Goal: Task Accomplishment & Management: Use online tool/utility

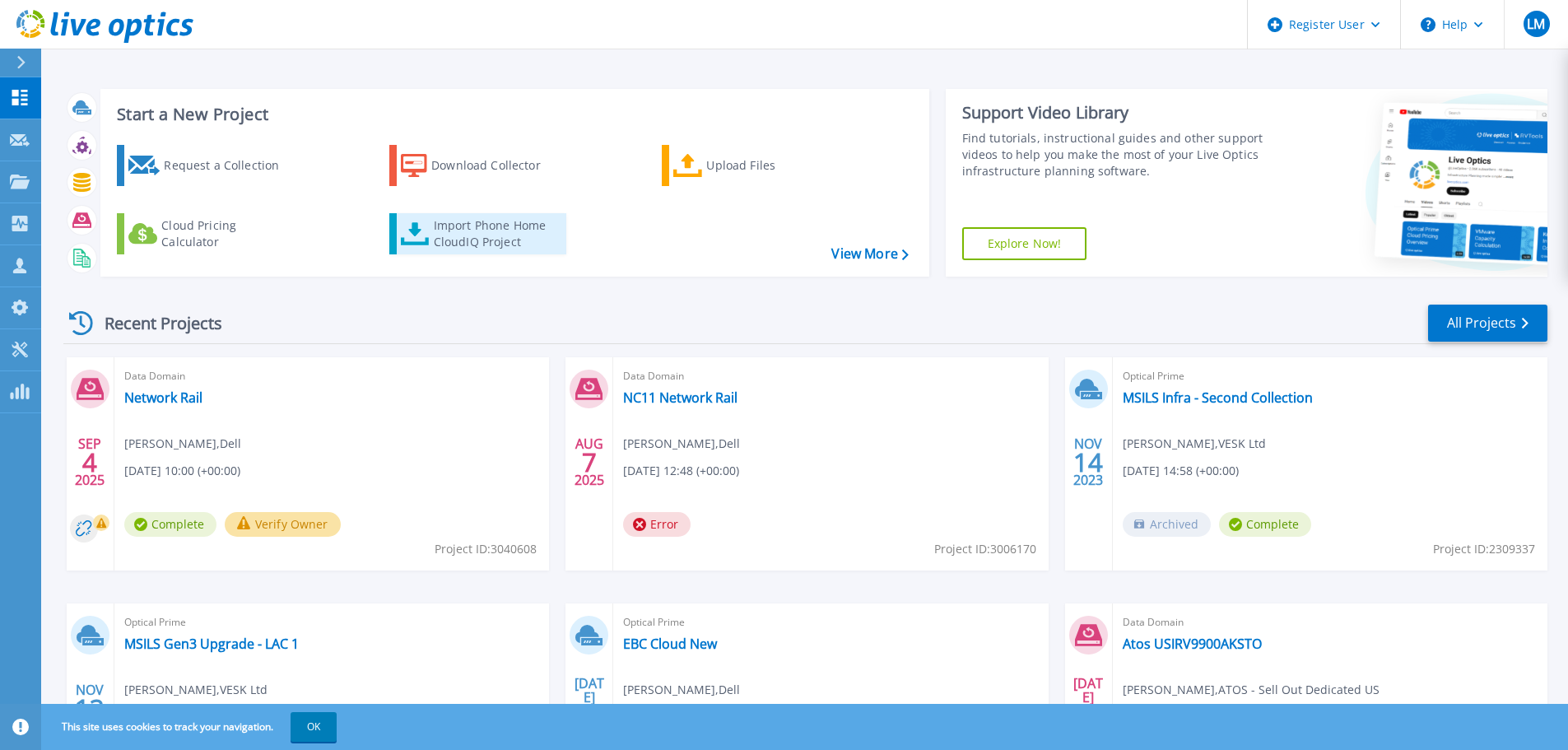
click at [491, 238] on div "Import Phone Home CloudIQ Project" at bounding box center [498, 234] width 128 height 33
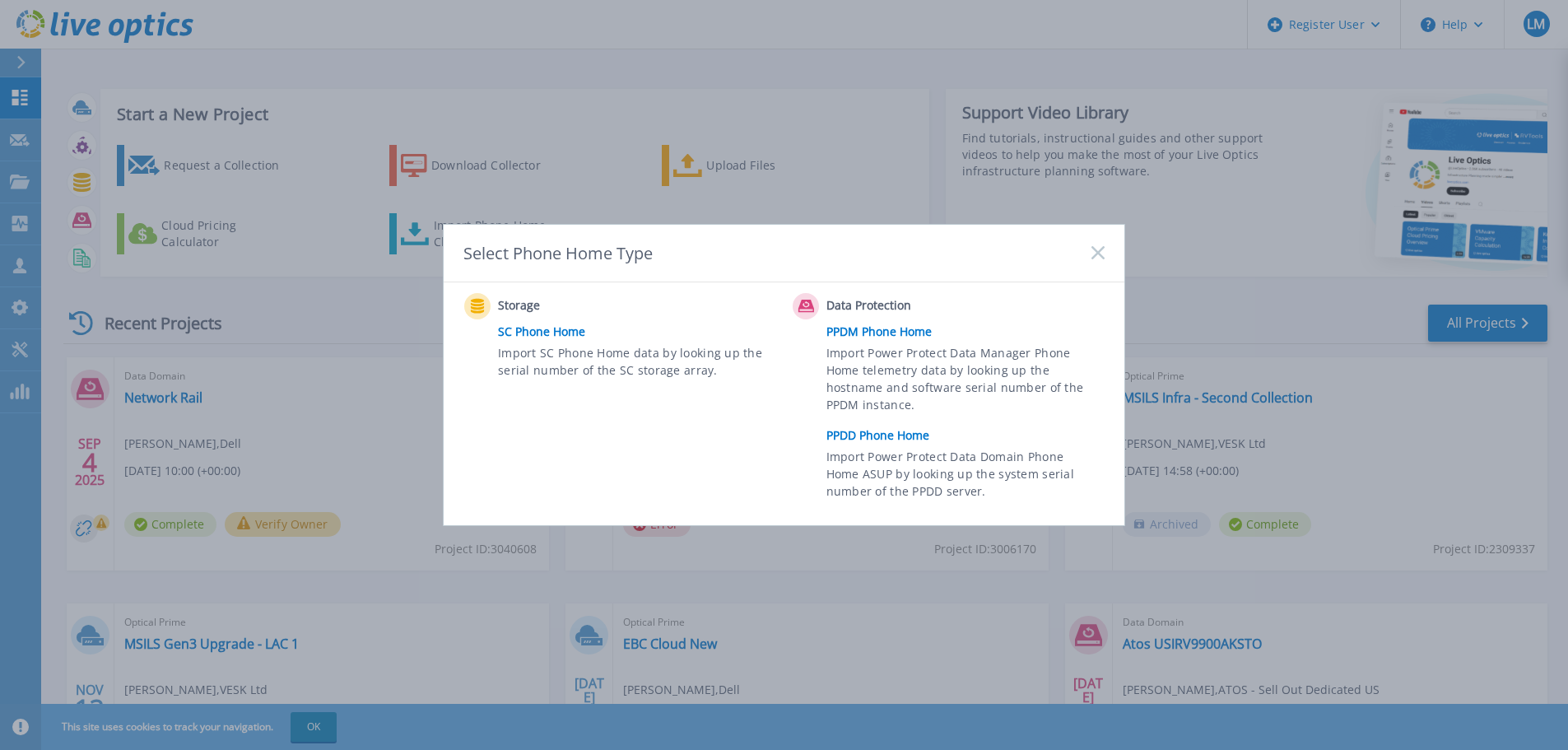
click at [878, 438] on link "PPDD Phone Home" at bounding box center [969, 435] width 287 height 25
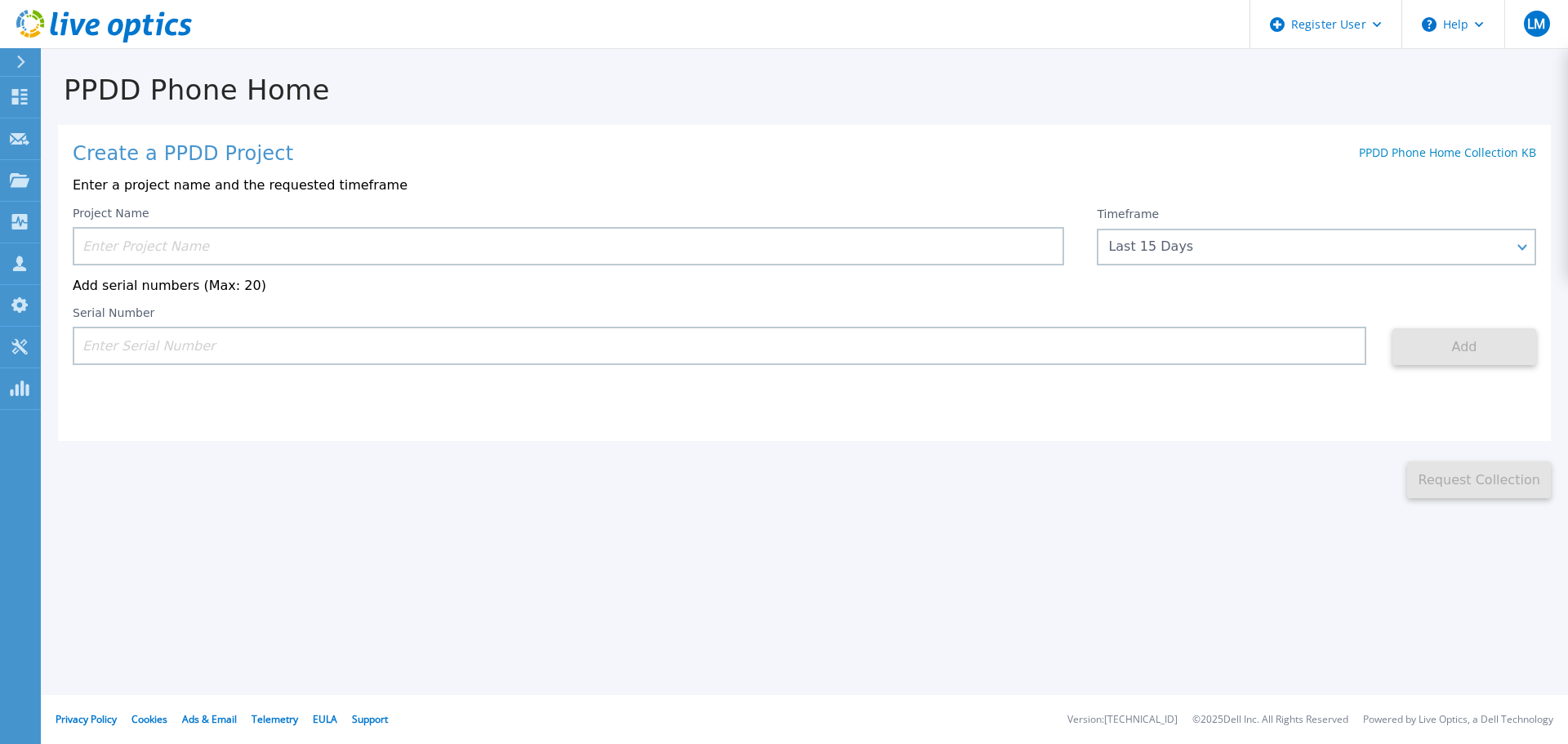
click at [307, 246] on input at bounding box center [569, 246] width 991 height 39
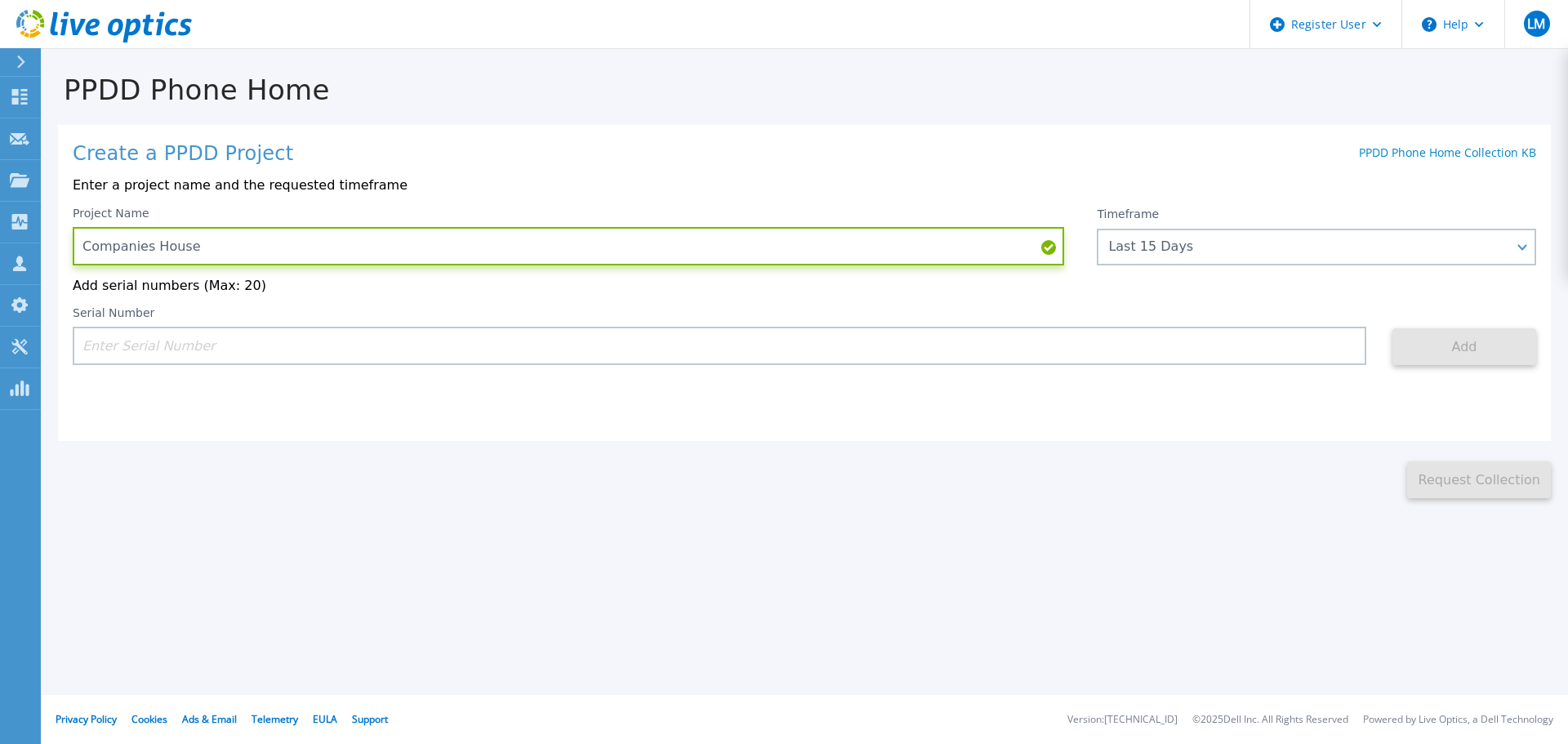
type input "Companies House"
click at [294, 339] on input at bounding box center [719, 346] width 1294 height 39
paste input "CKM00161002232"
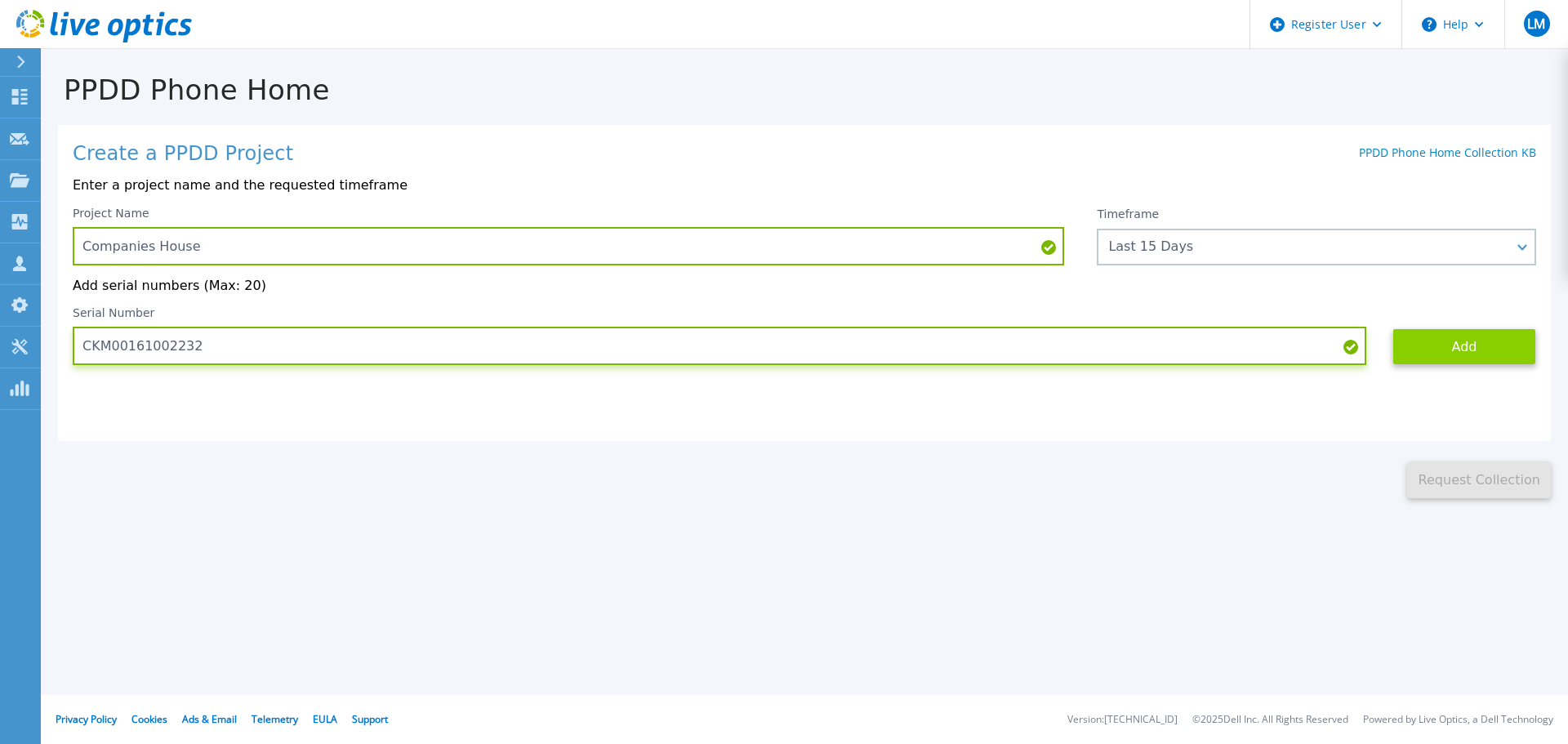
type input "CKM00161002232"
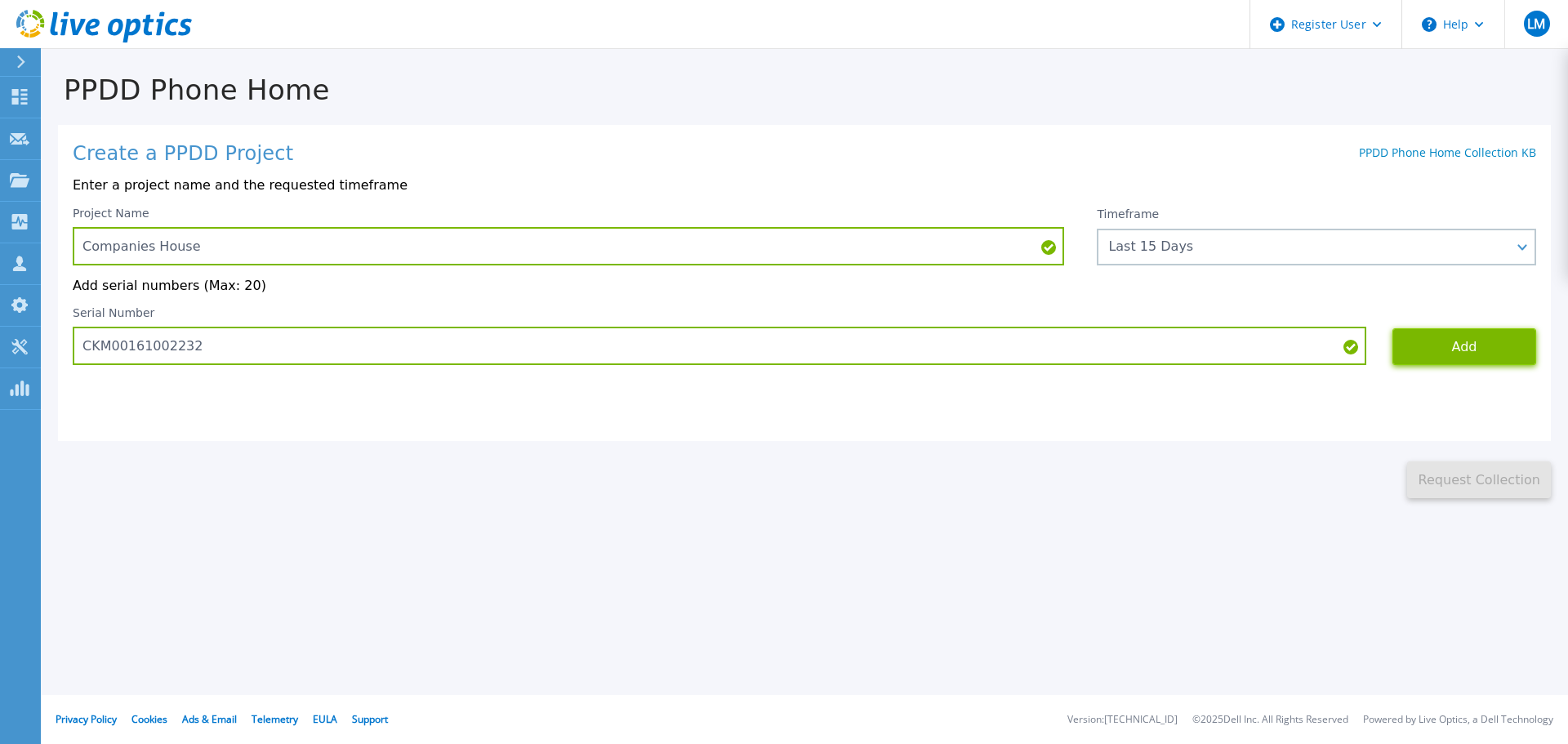
click at [1476, 348] on button "Add" at bounding box center [1463, 347] width 144 height 37
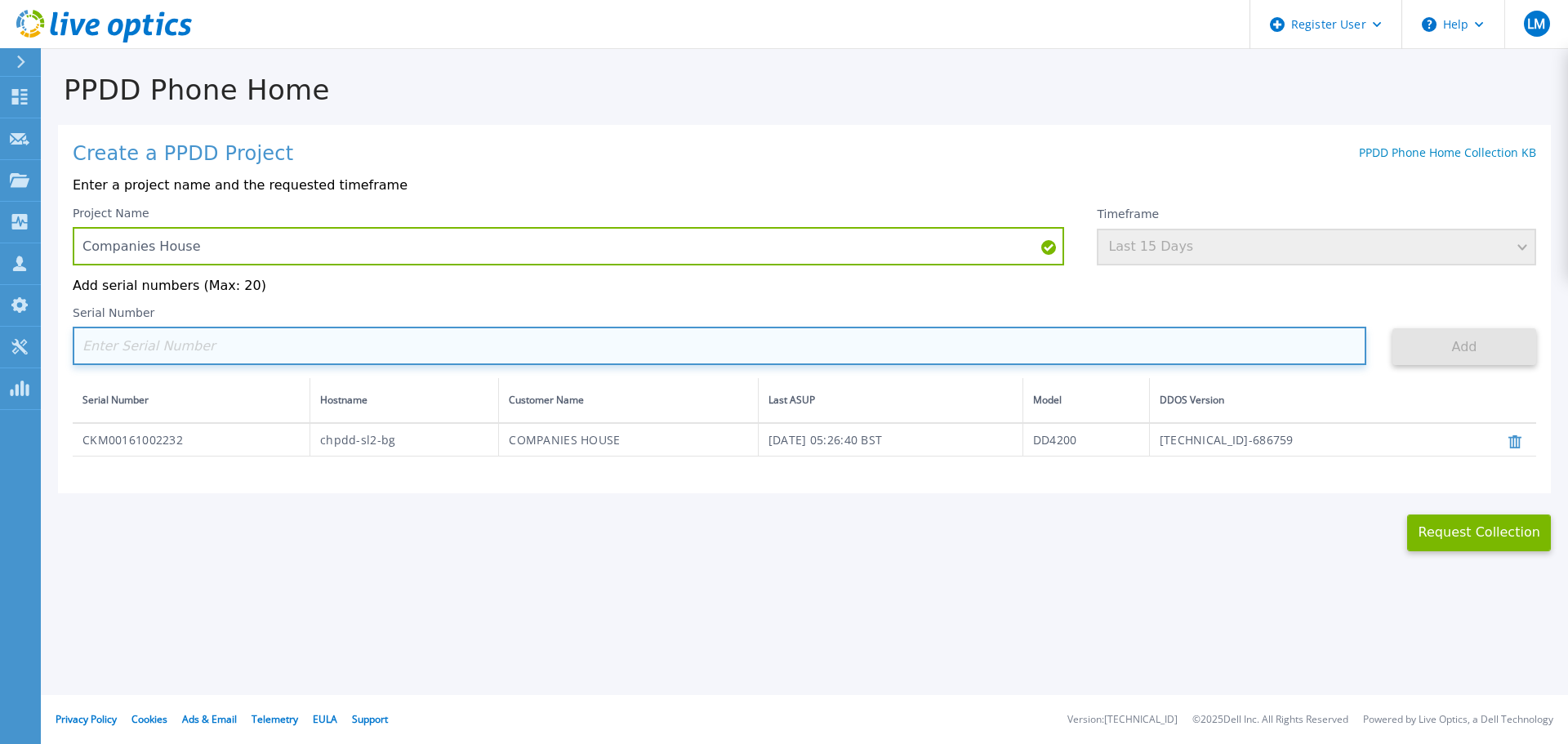
click at [268, 347] on input at bounding box center [719, 346] width 1294 height 39
paste input "CKM00161002233"
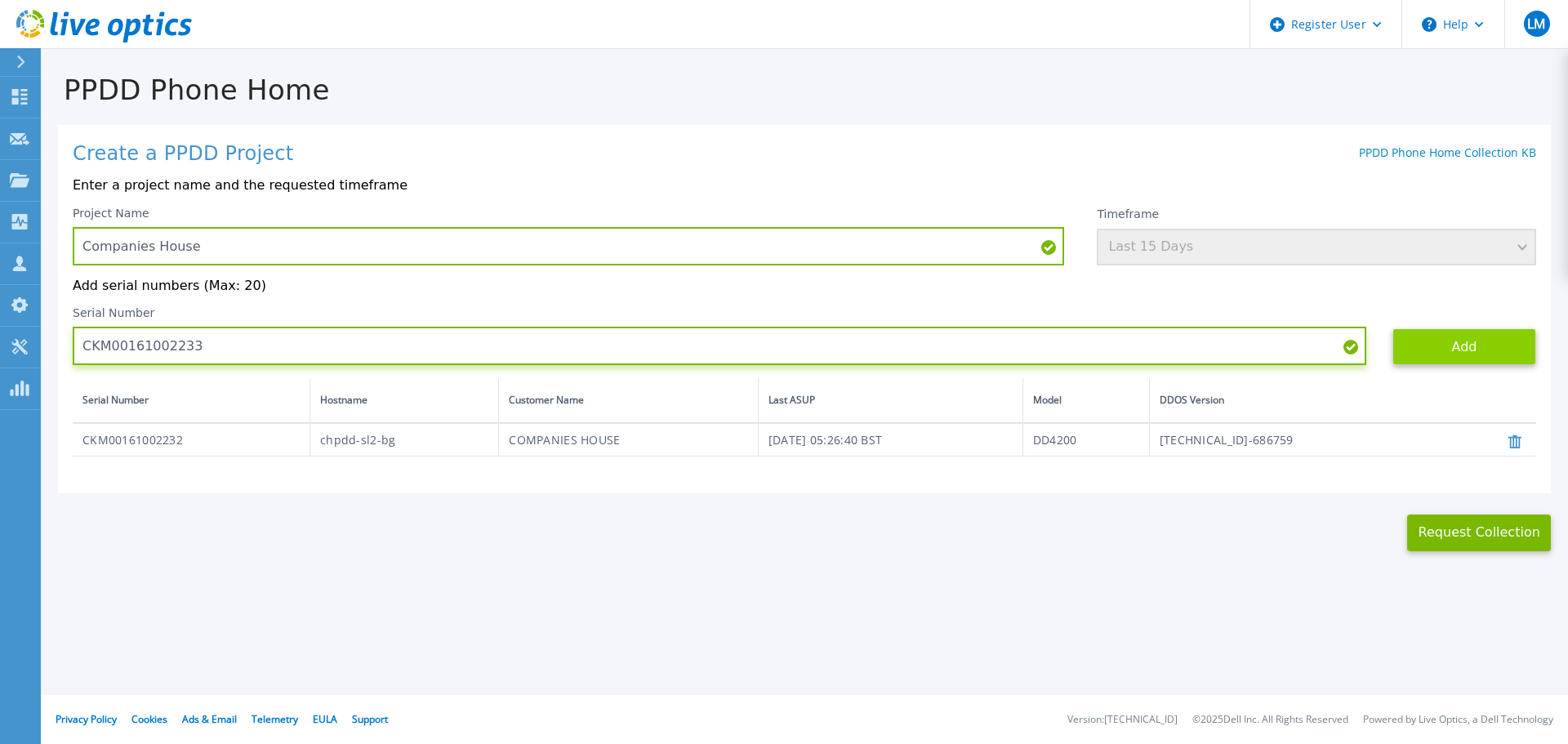
type input "CKM00161002233"
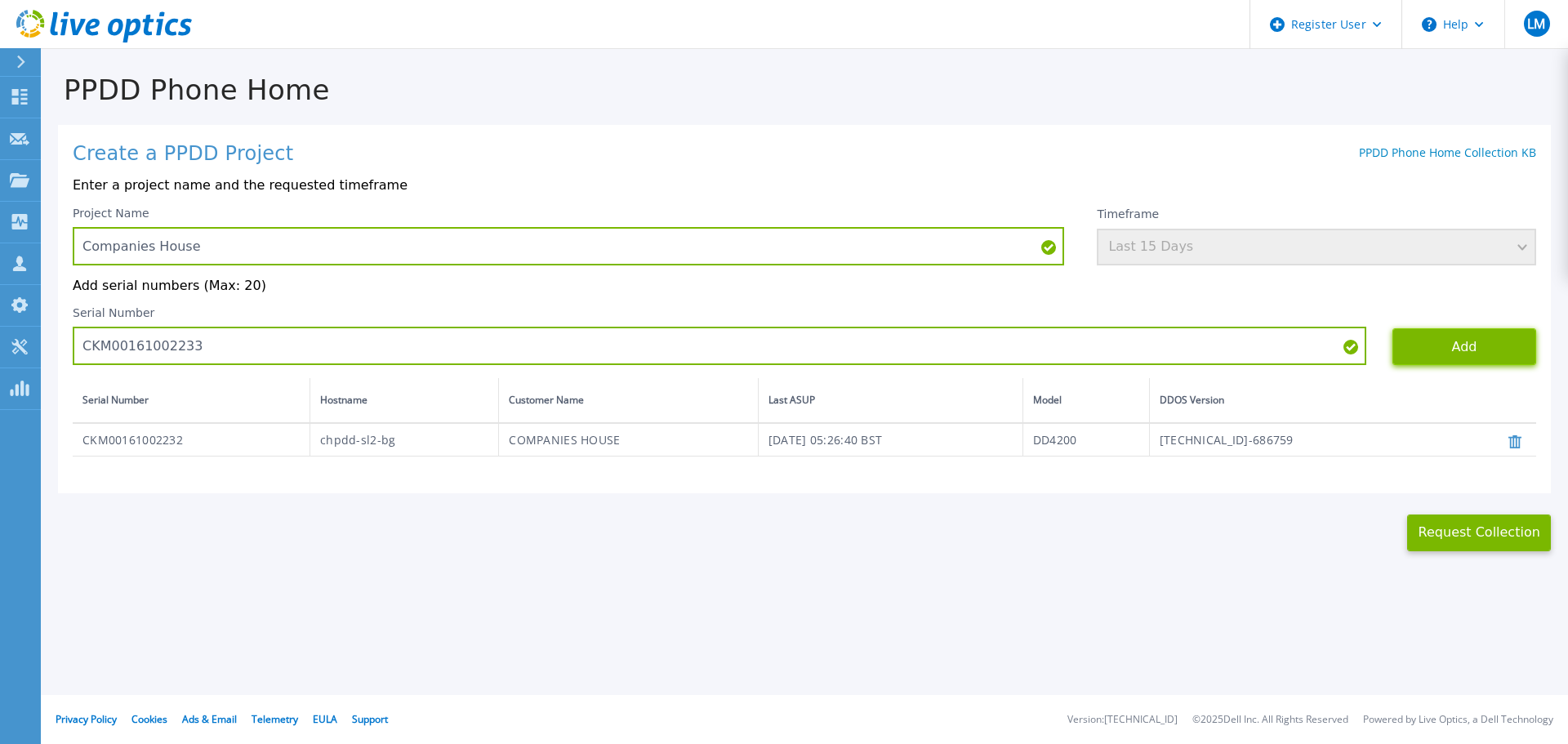
click at [1444, 347] on button "Add" at bounding box center [1463, 347] width 144 height 37
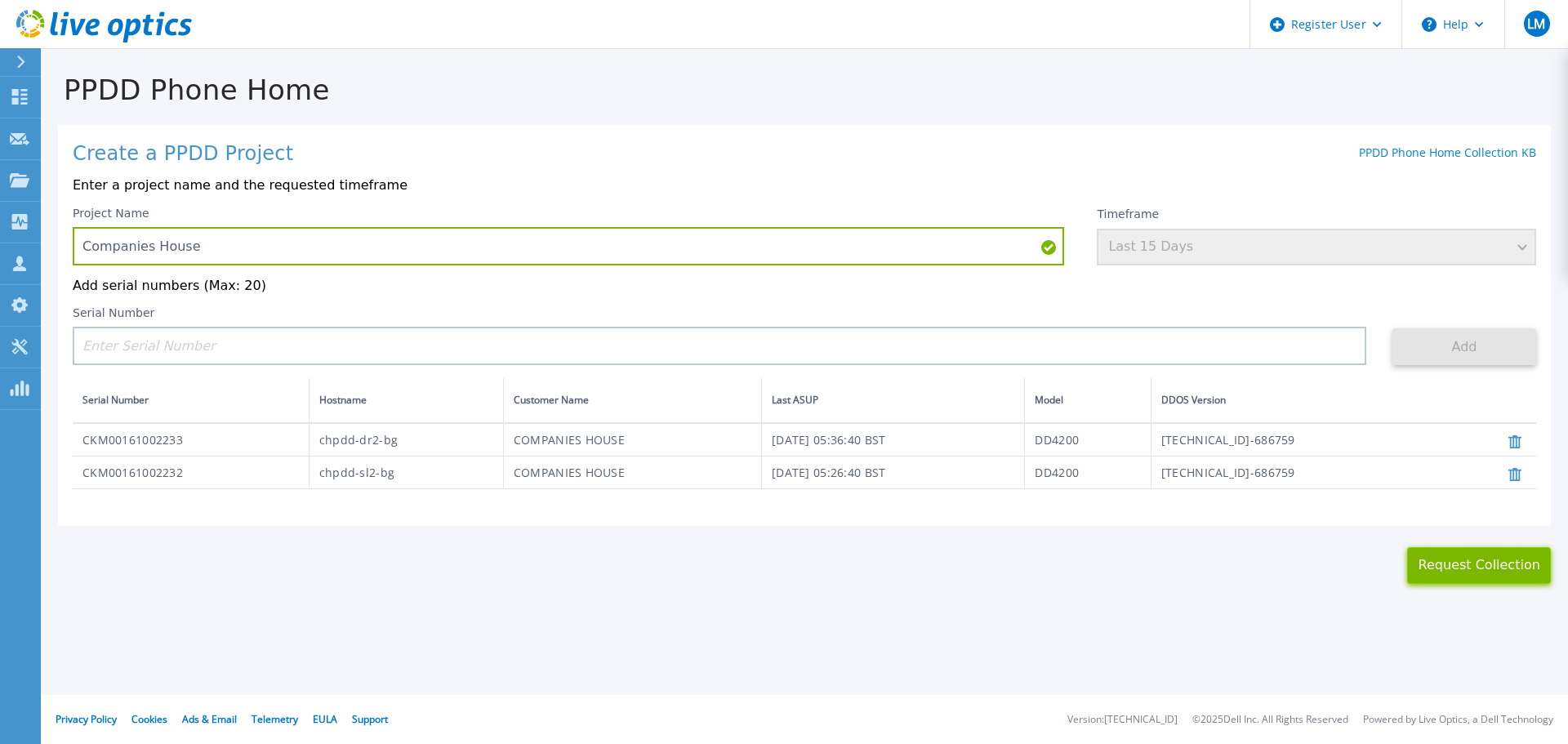
click at [1502, 573] on button "Request Collection" at bounding box center [1479, 565] width 144 height 37
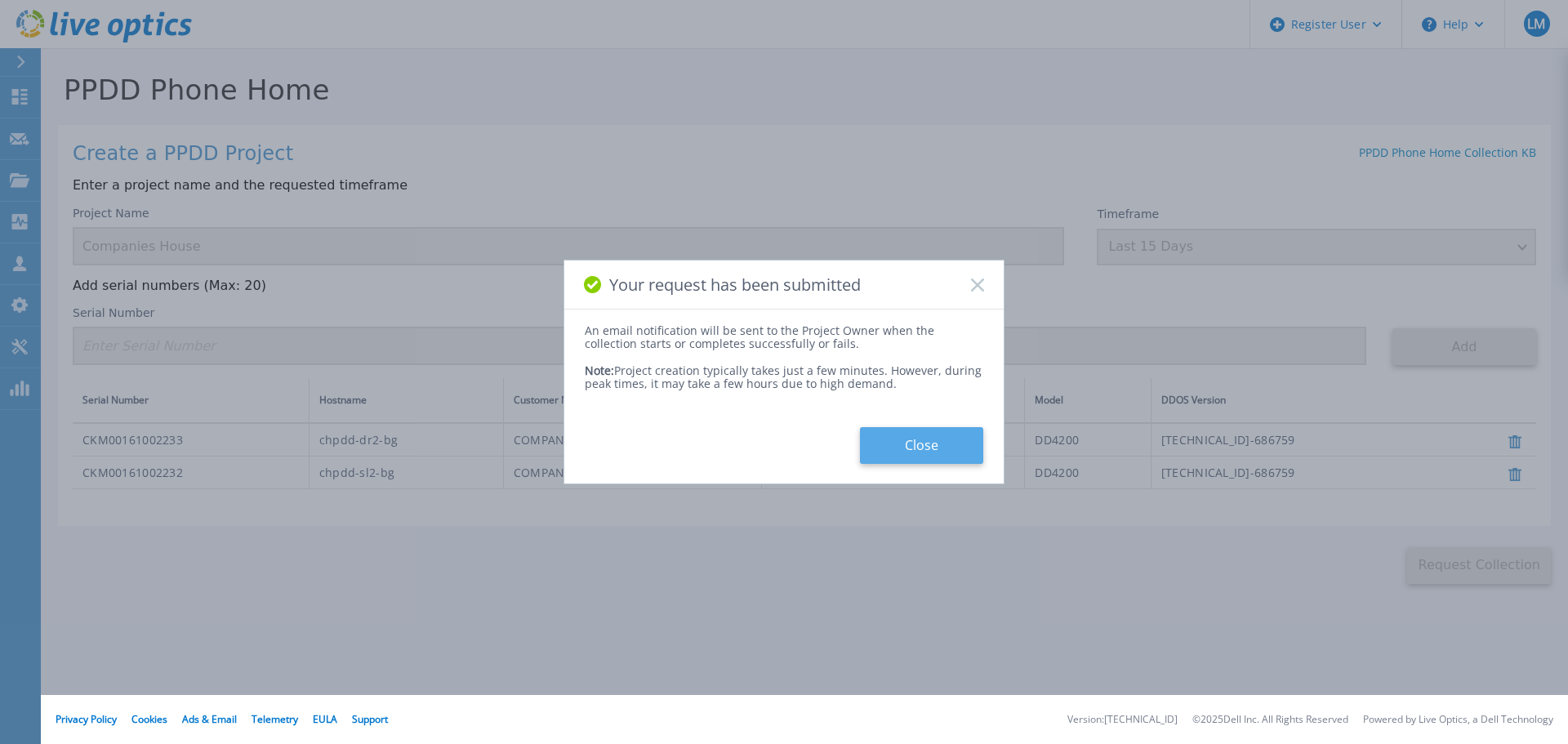
click at [904, 445] on button "Close" at bounding box center [922, 445] width 124 height 37
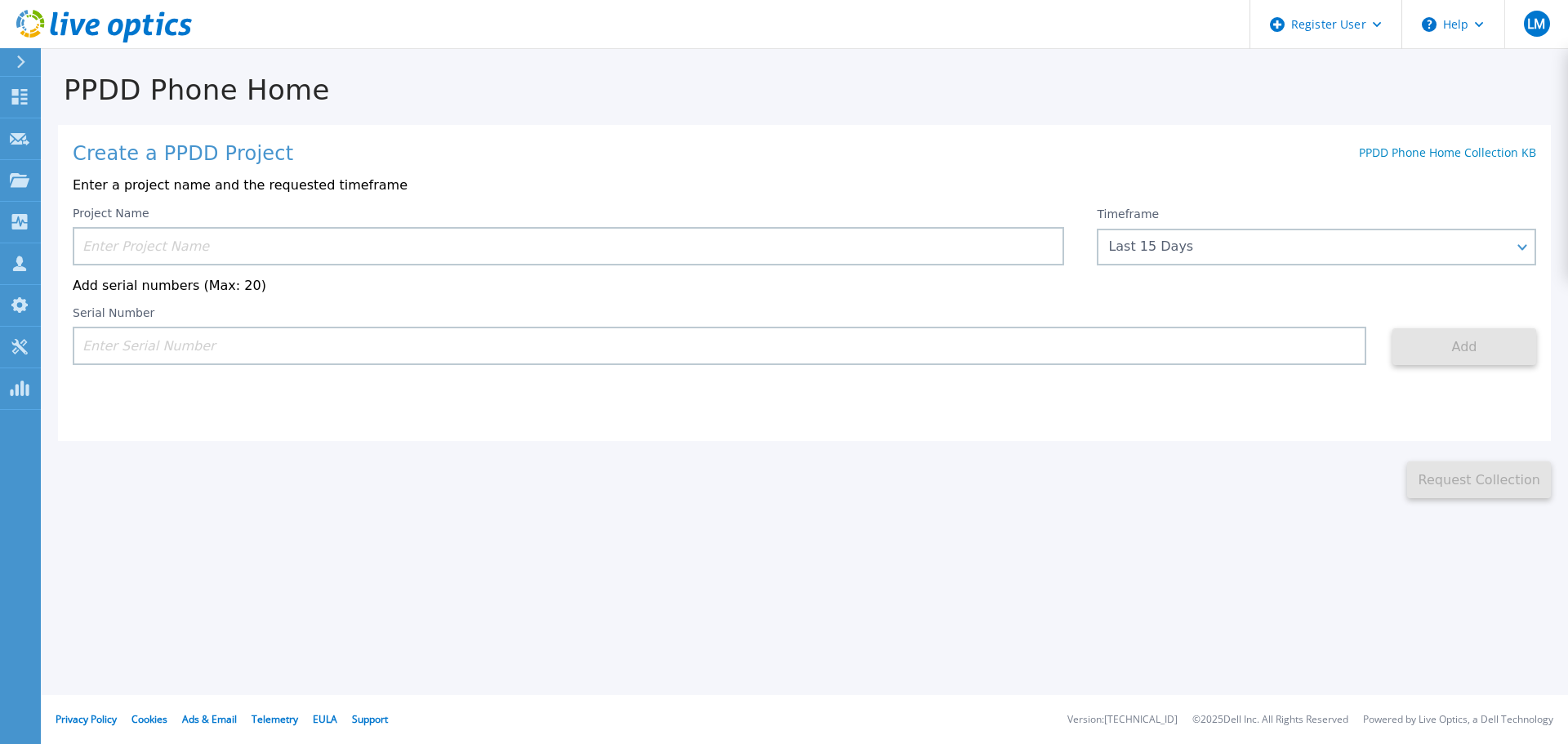
click at [85, 23] on icon at bounding box center [104, 26] width 175 height 33
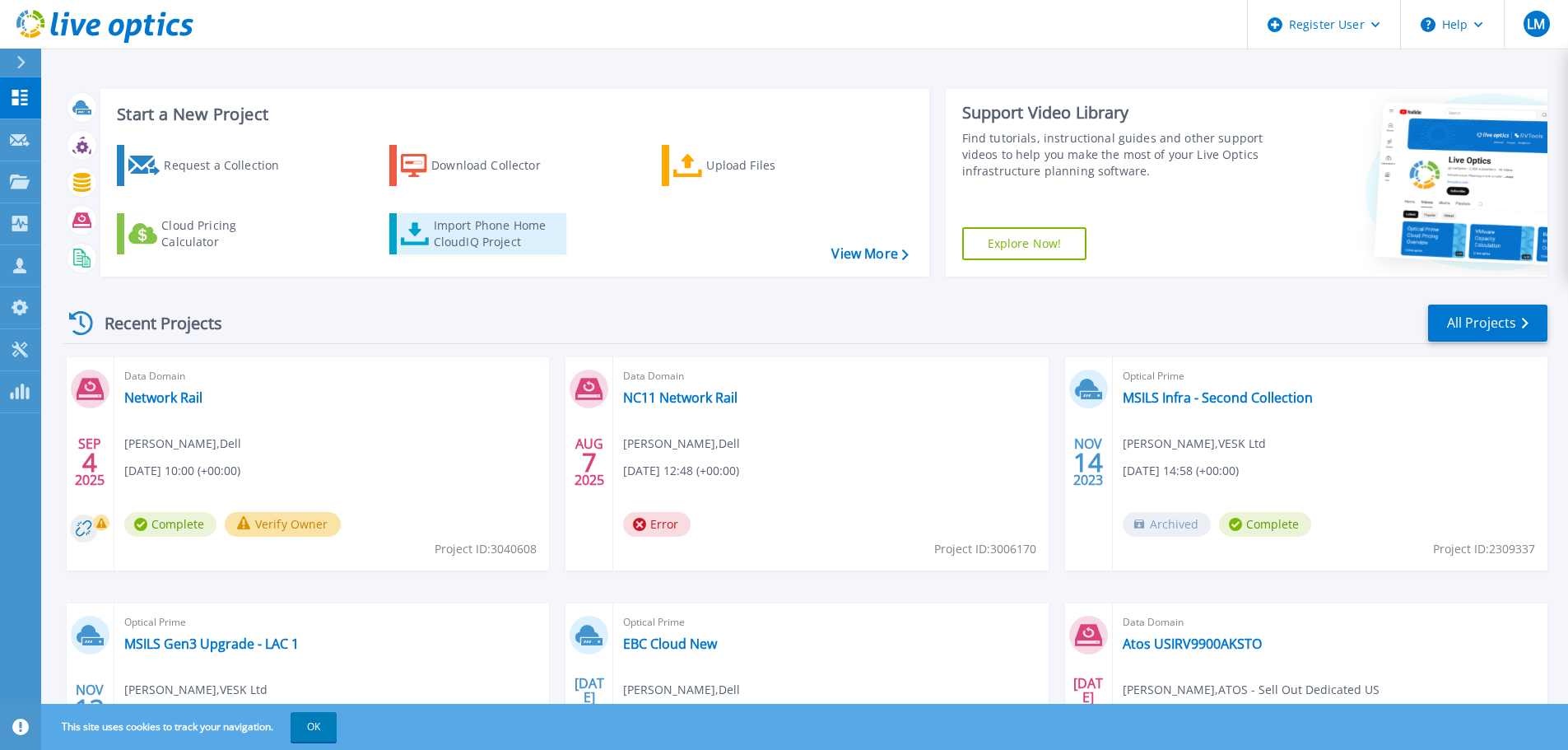
click at [483, 234] on div "Import Phone Home CloudIQ Project" at bounding box center [498, 234] width 128 height 33
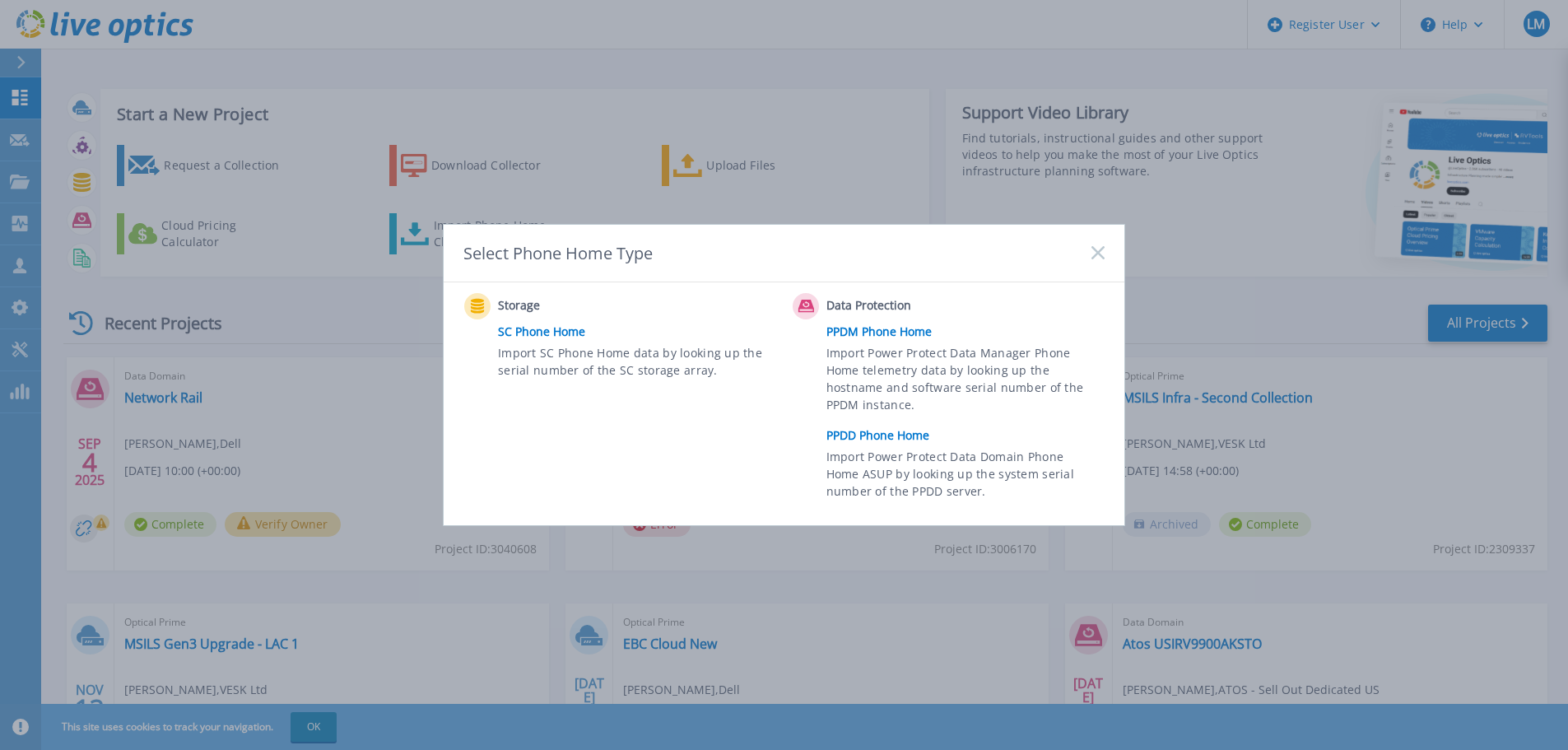
click at [868, 433] on link "PPDD Phone Home" at bounding box center [969, 435] width 287 height 25
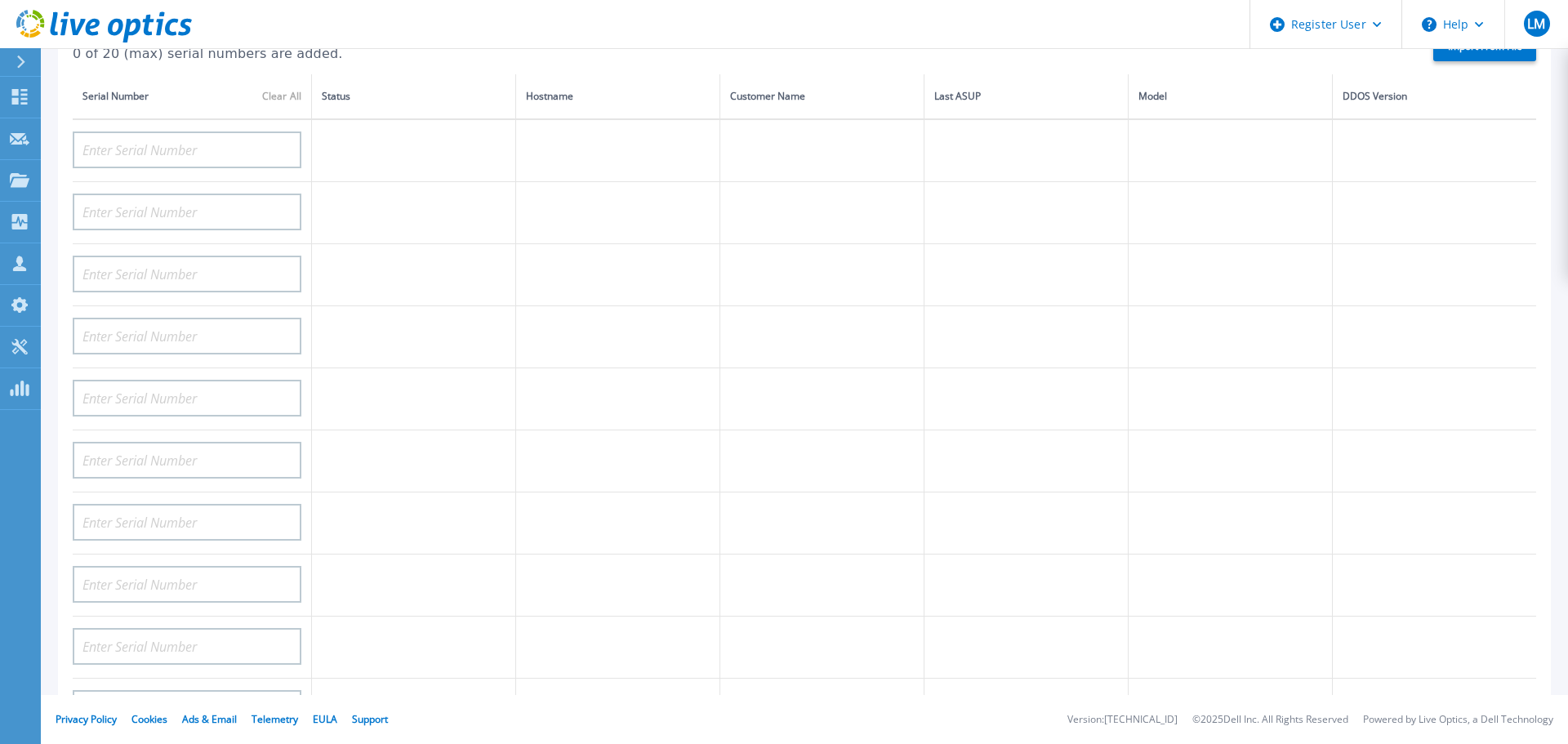
drag, startPoint x: 1024, startPoint y: 133, endPoint x: 1036, endPoint y: 244, distance: 111.6
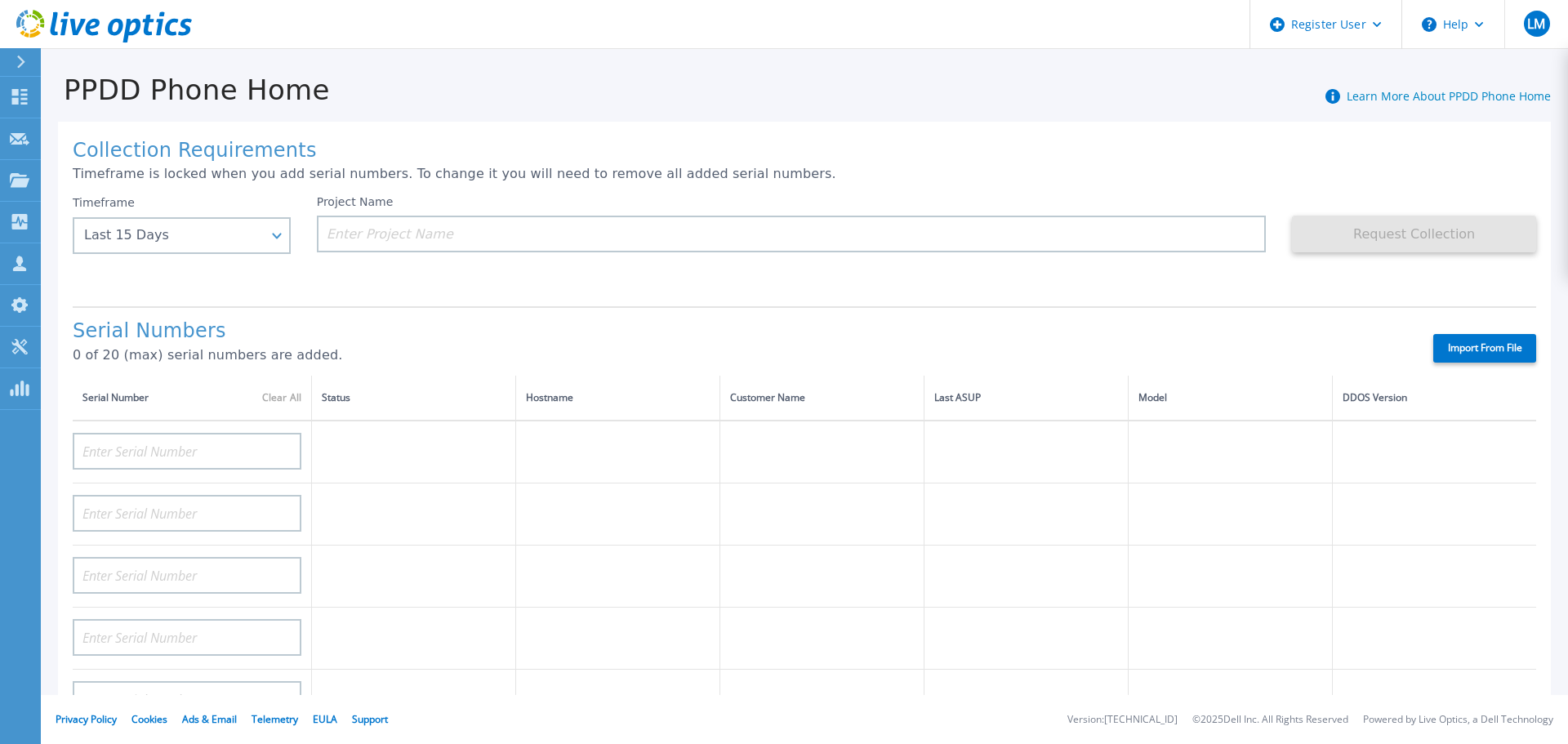
drag, startPoint x: 997, startPoint y: 278, endPoint x: 954, endPoint y: -36, distance: 316.9
click at [381, 237] on input at bounding box center [792, 234] width 950 height 37
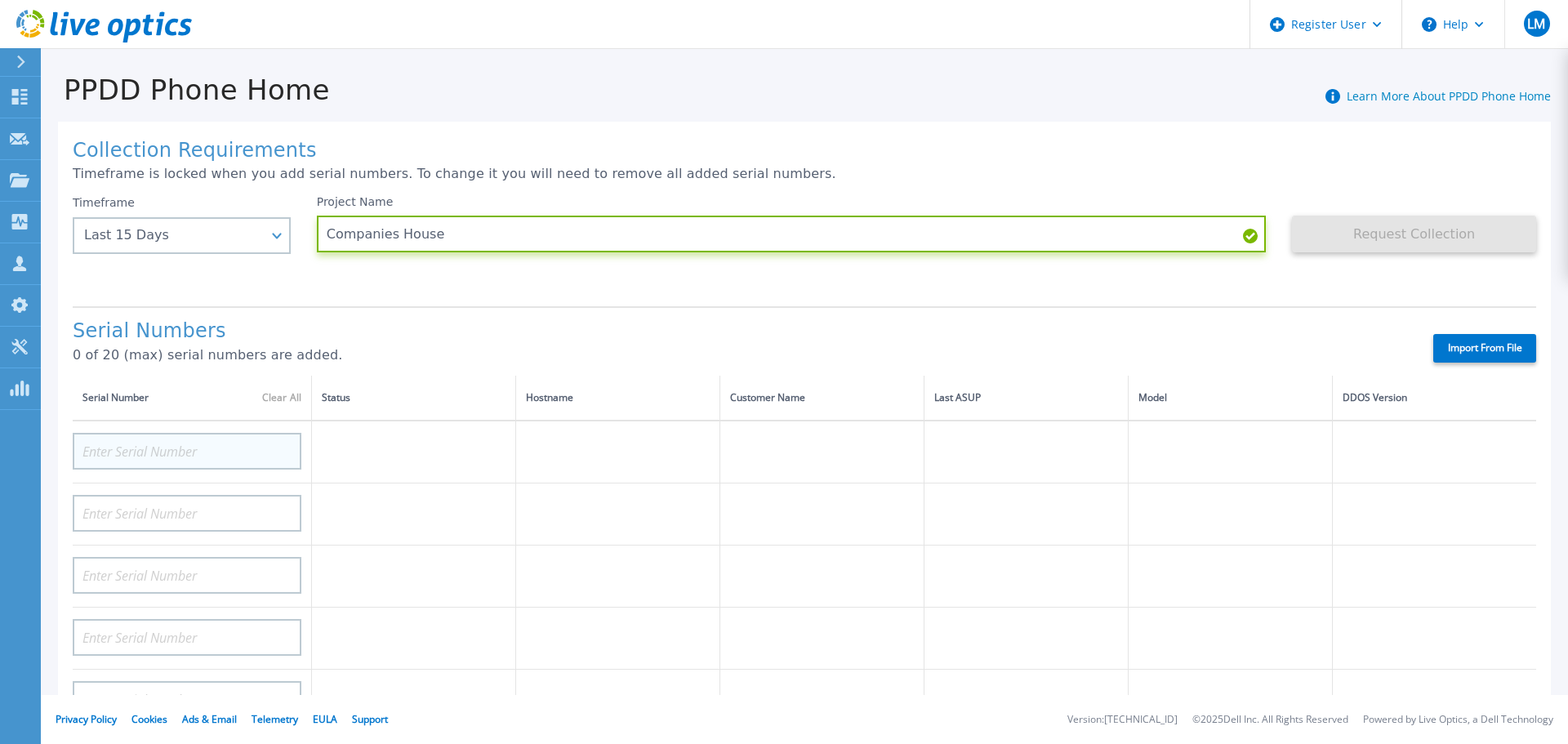
type input "Companies House"
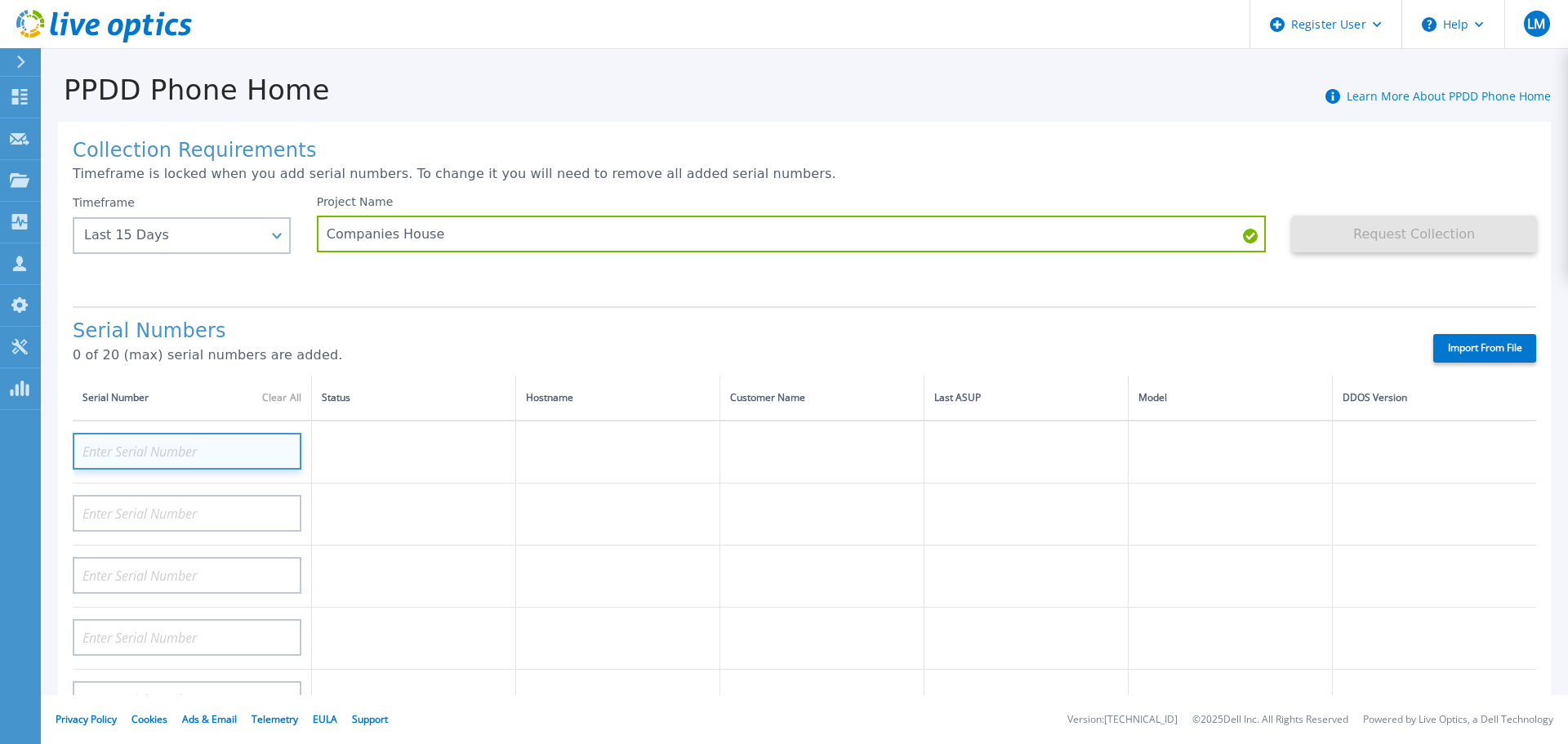
click at [187, 447] on input at bounding box center [187, 451] width 228 height 37
click at [186, 447] on input at bounding box center [187, 451] width 228 height 37
click at [122, 450] on input at bounding box center [187, 451] width 228 height 37
paste input "CKM00161002232"
type input "CKM00161002232"
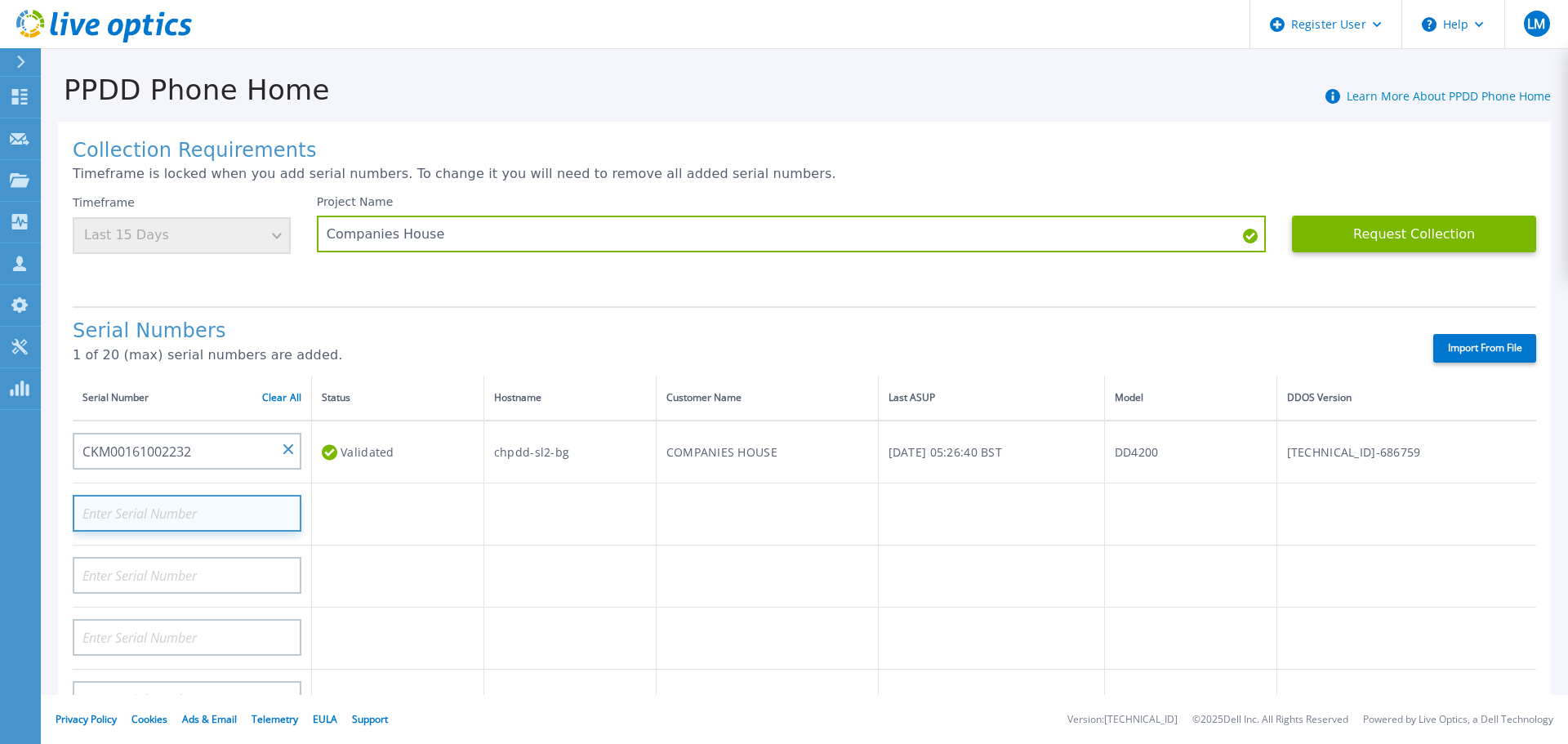
click at [208, 514] on input at bounding box center [187, 513] width 228 height 37
paste input "CKM00161002233"
type input "CKM00161002233"
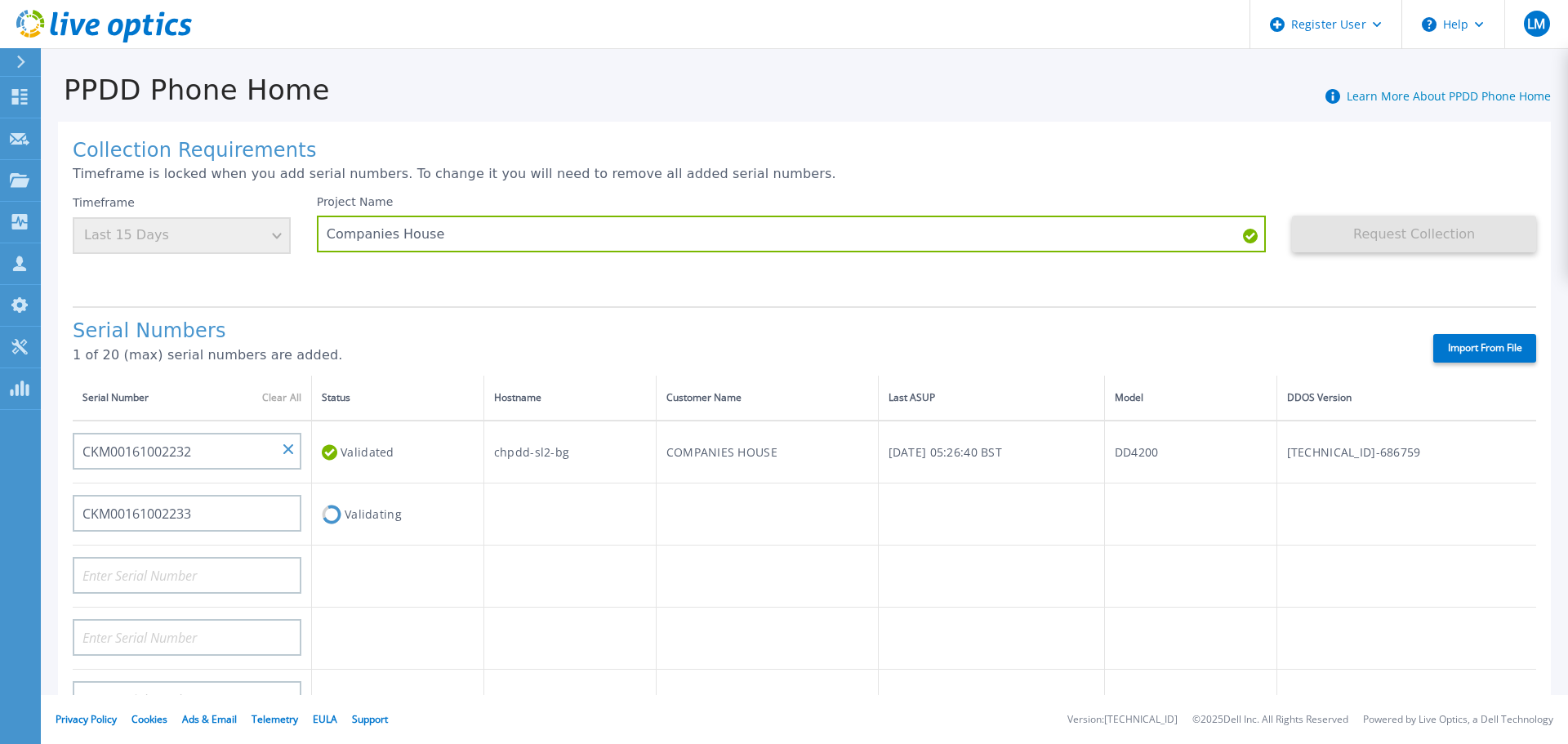
click at [724, 300] on div "Collection Requirements Timeframe is locked when you add serial numbers. To cha…" at bounding box center [804, 583] width 1493 height 924
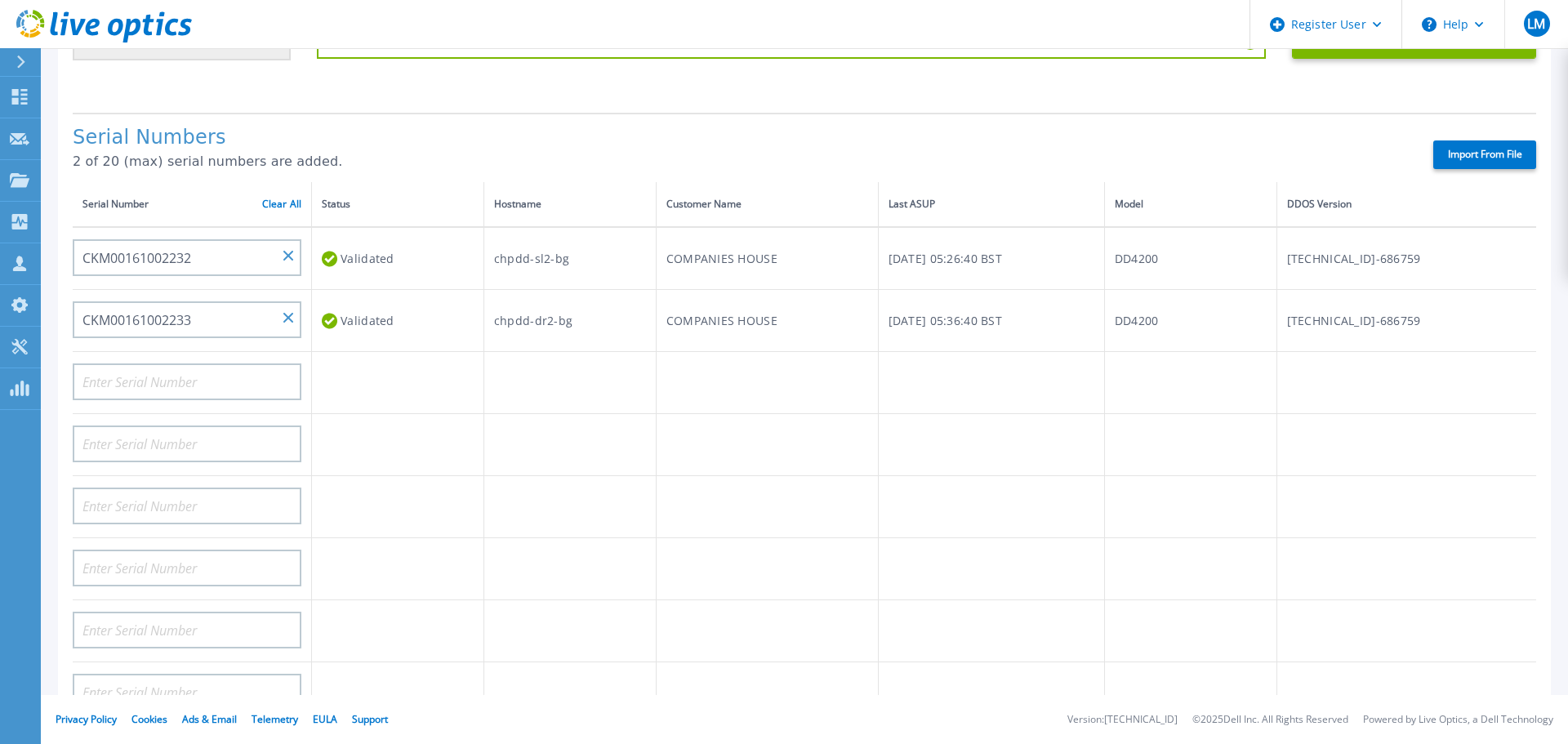
scroll to position [302, 0]
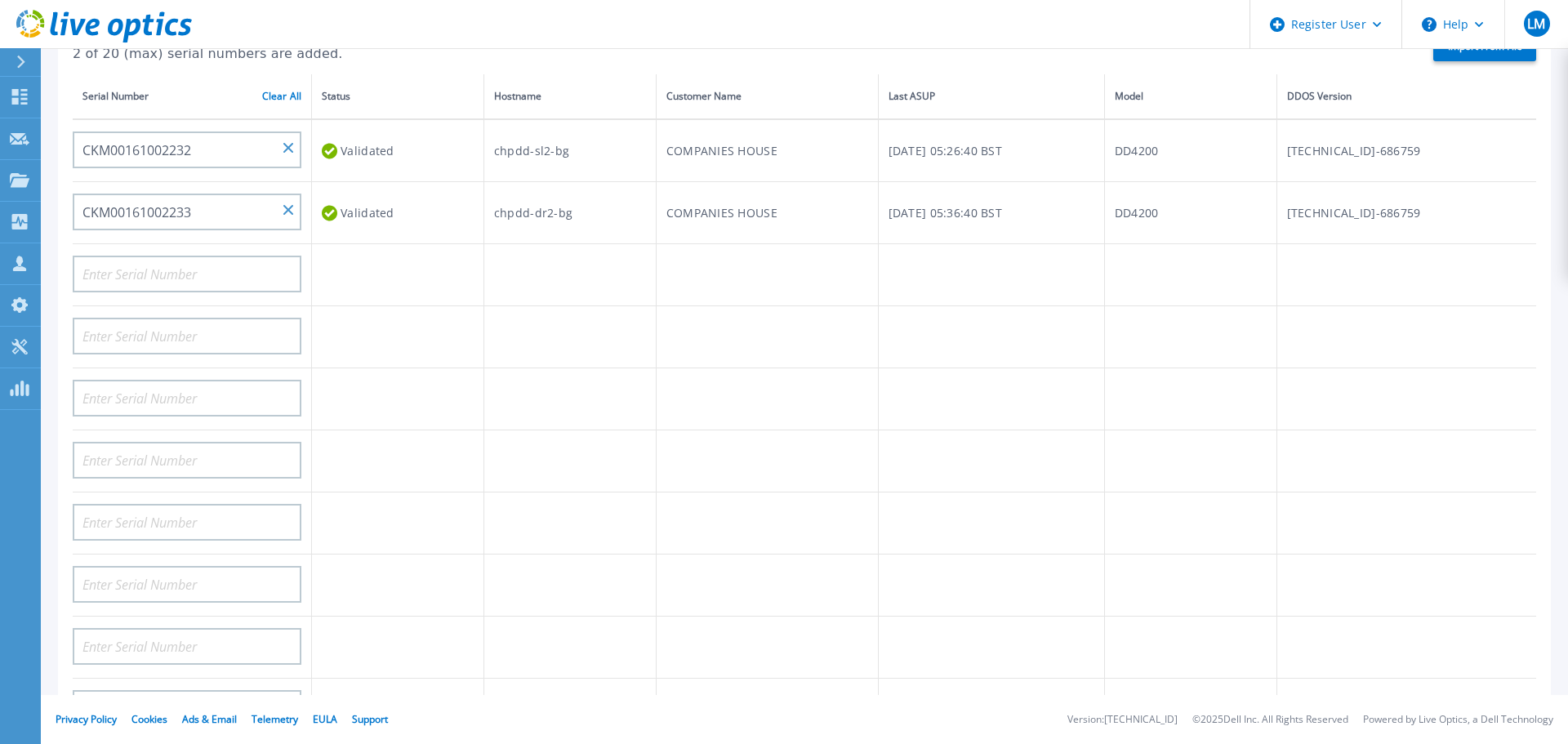
drag, startPoint x: 728, startPoint y: 330, endPoint x: 737, endPoint y: 414, distance: 84.5
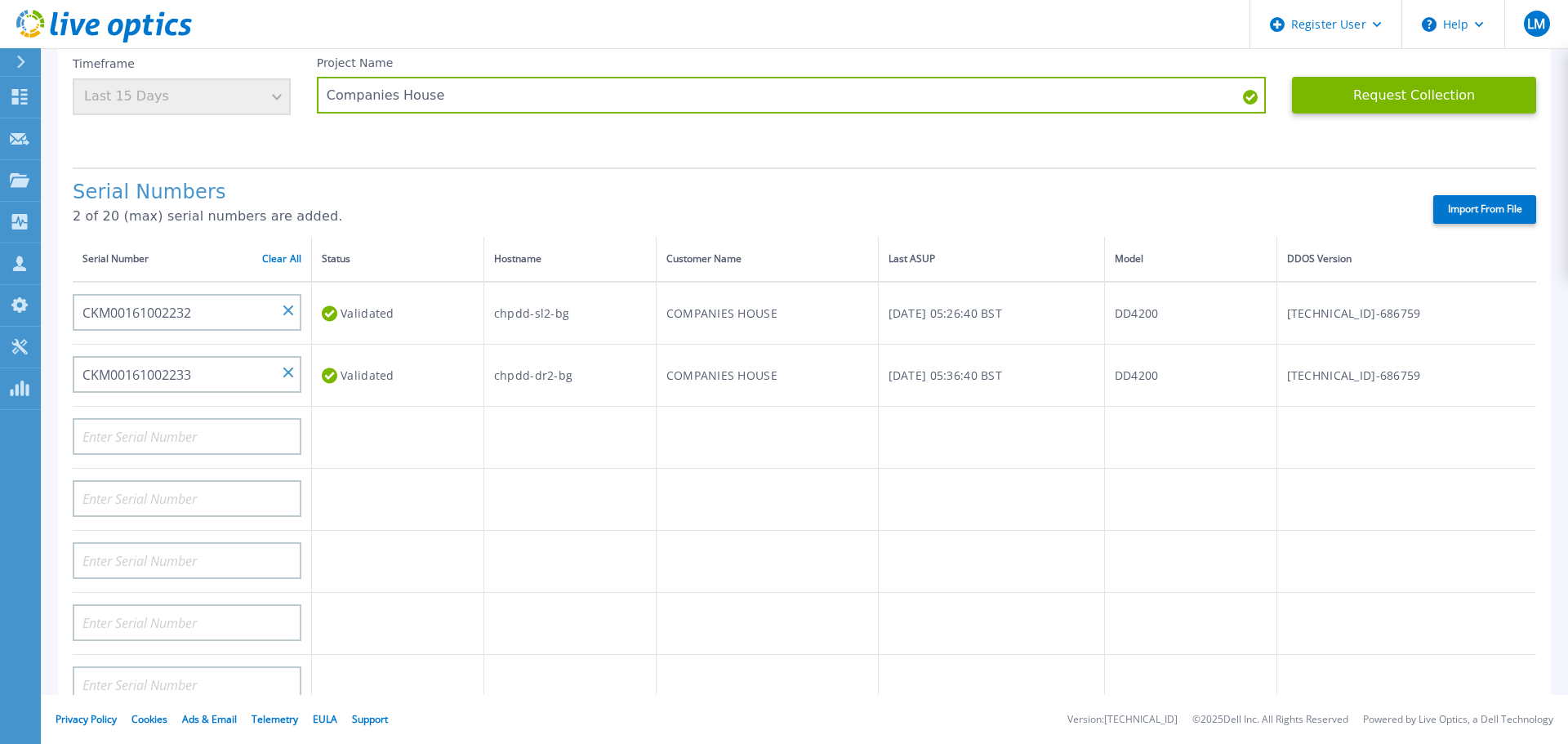
scroll to position [0, 0]
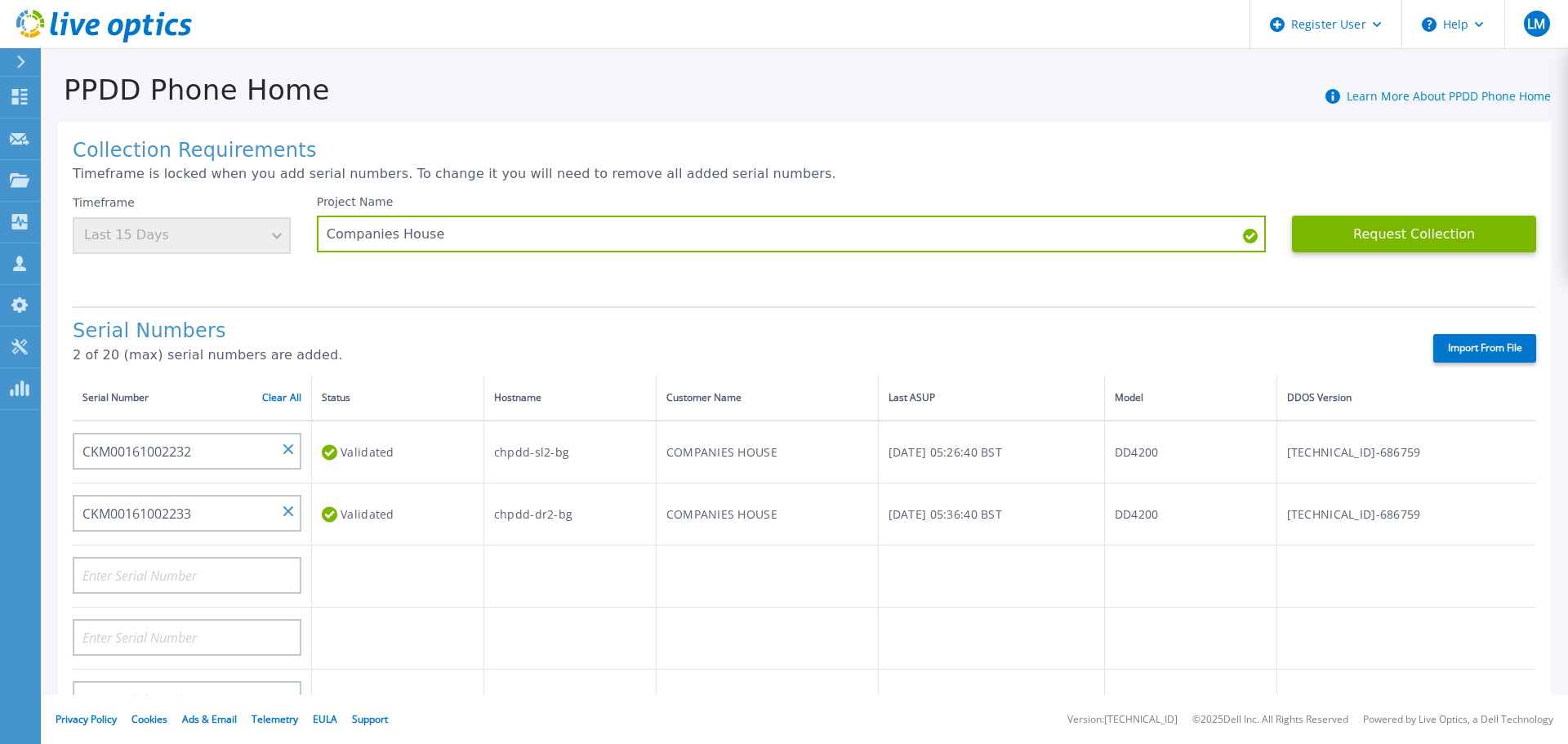
drag, startPoint x: 1251, startPoint y: 149, endPoint x: 1246, endPoint y: 29, distance: 120.1
click at [1375, 236] on button "Request Collection" at bounding box center [1414, 234] width 244 height 37
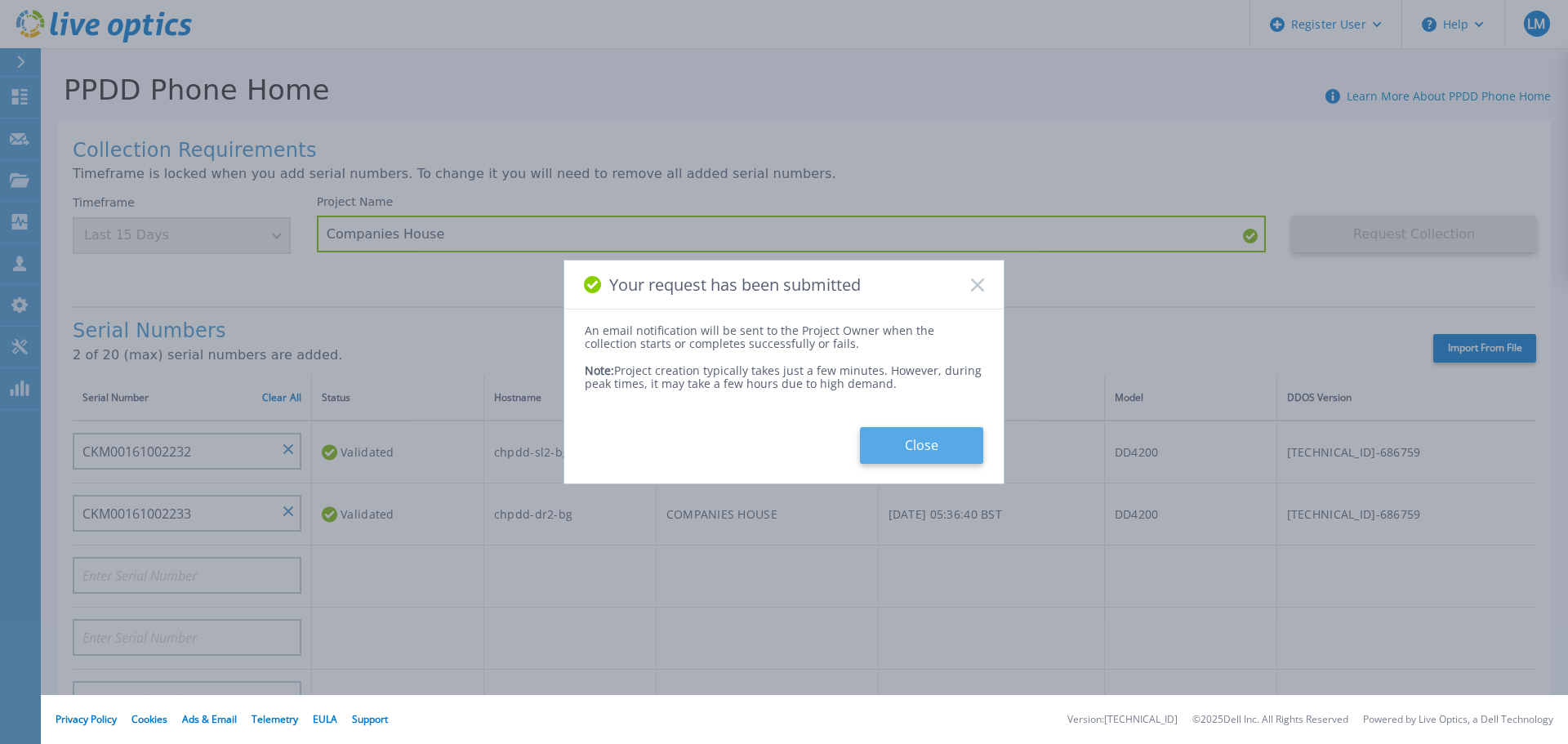
click at [904, 447] on button "Close" at bounding box center [922, 445] width 124 height 37
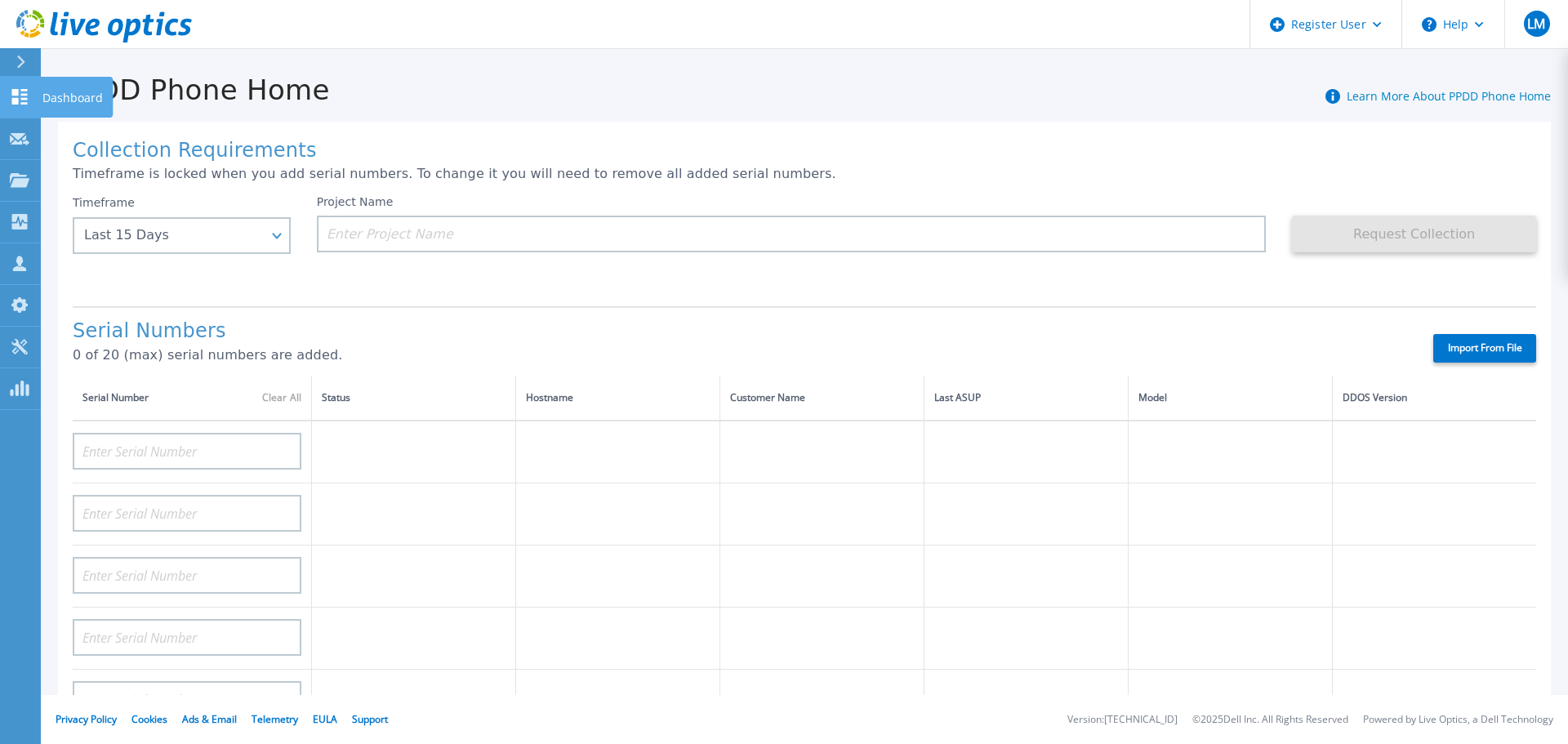
click at [14, 92] on icon at bounding box center [20, 97] width 15 height 15
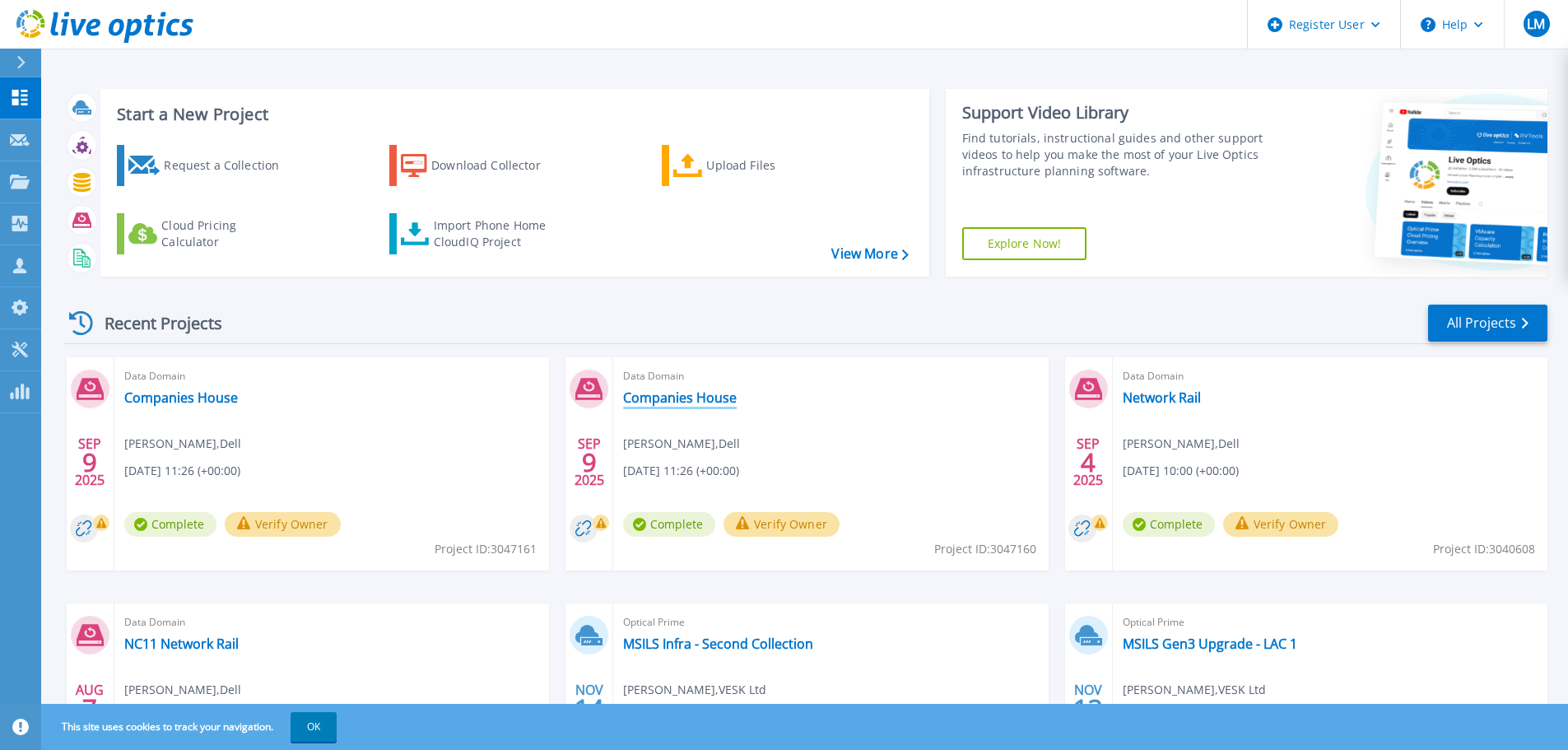
click at [660, 390] on link "Companies House" at bounding box center [680, 398] width 114 height 16
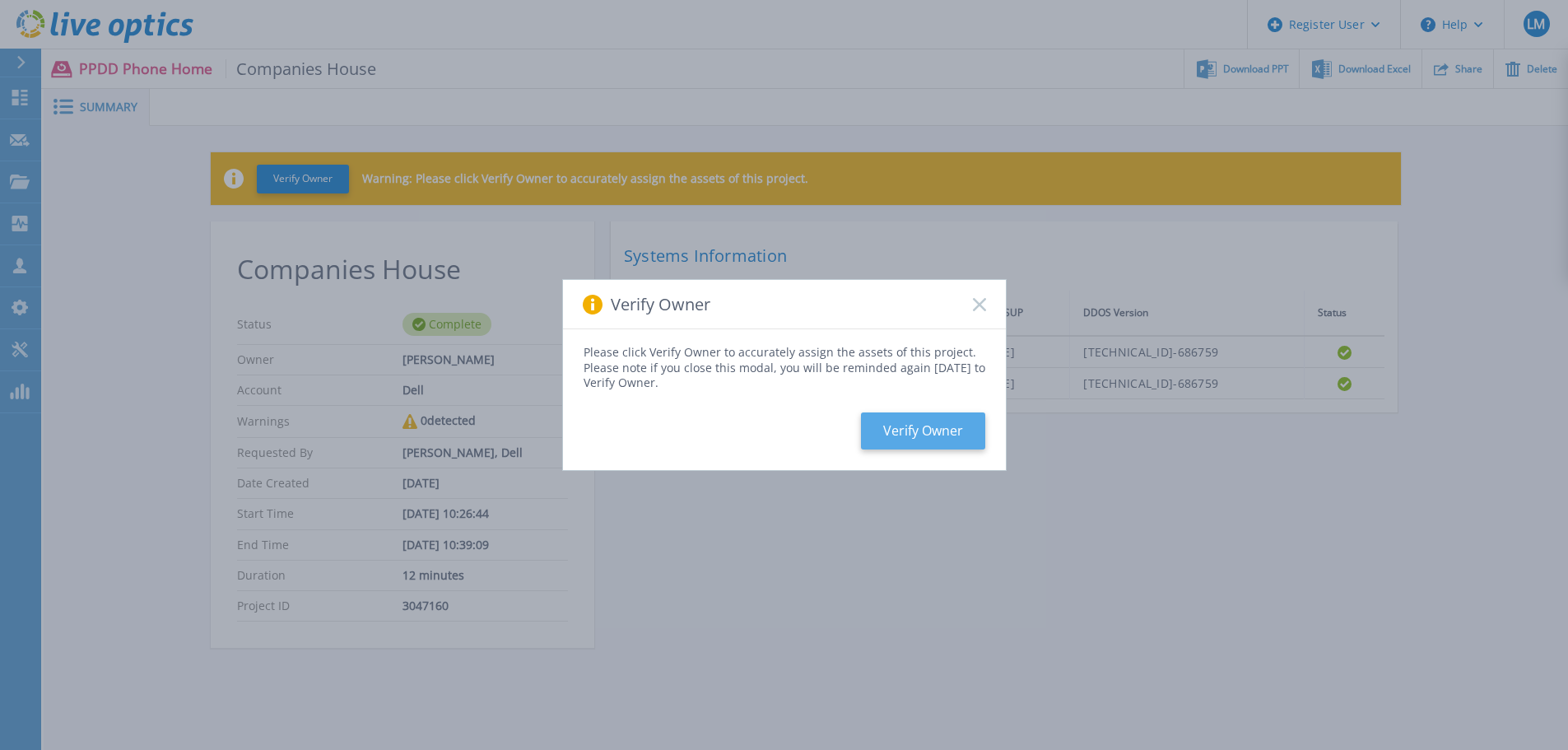
click at [920, 433] on button "Verify Owner" at bounding box center [923, 431] width 125 height 37
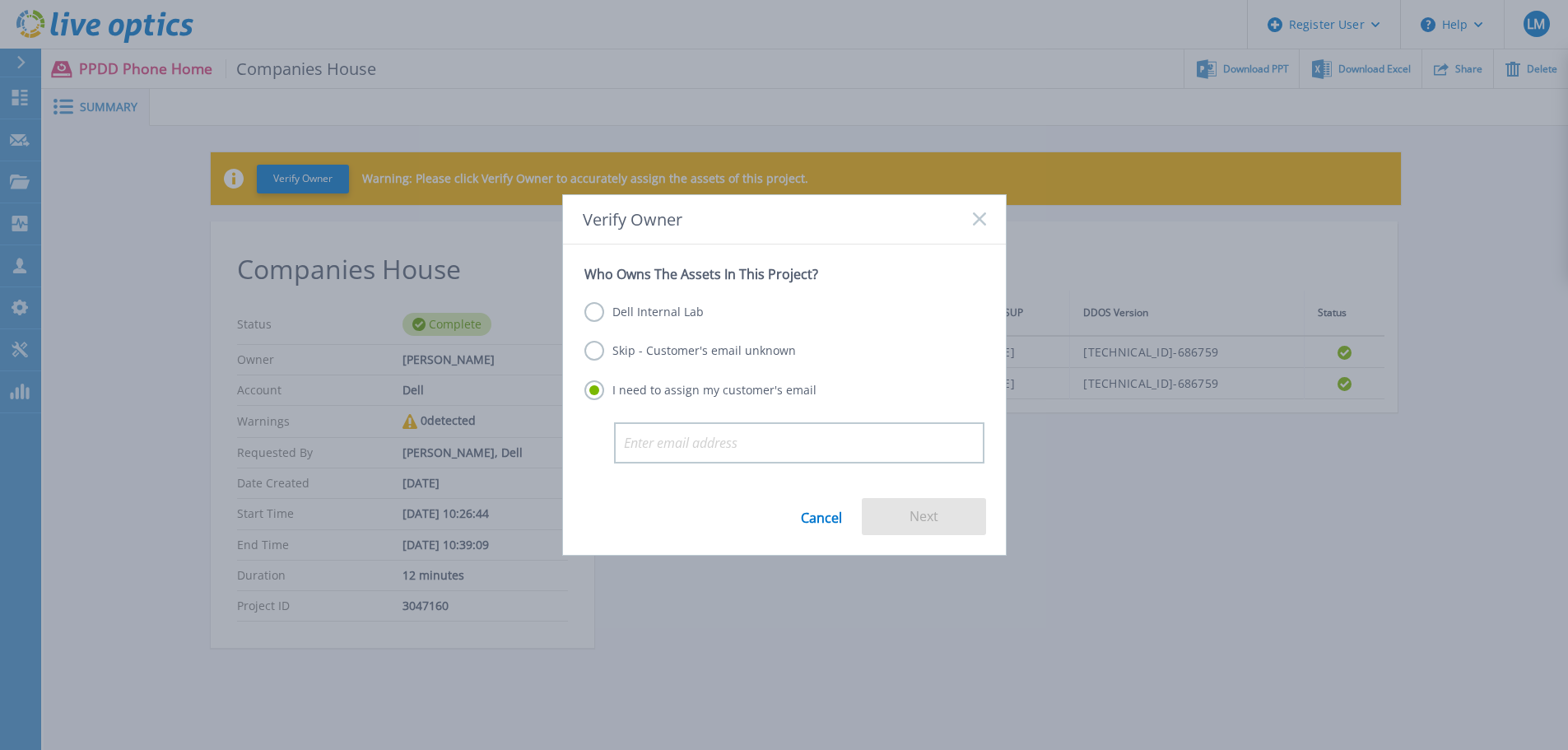
click at [600, 348] on label "Skip - Customer's email unknown" at bounding box center [690, 351] width 211 height 20
click at [0, 0] on input "Skip - Customer's email unknown" at bounding box center [0, 0] width 0 height 0
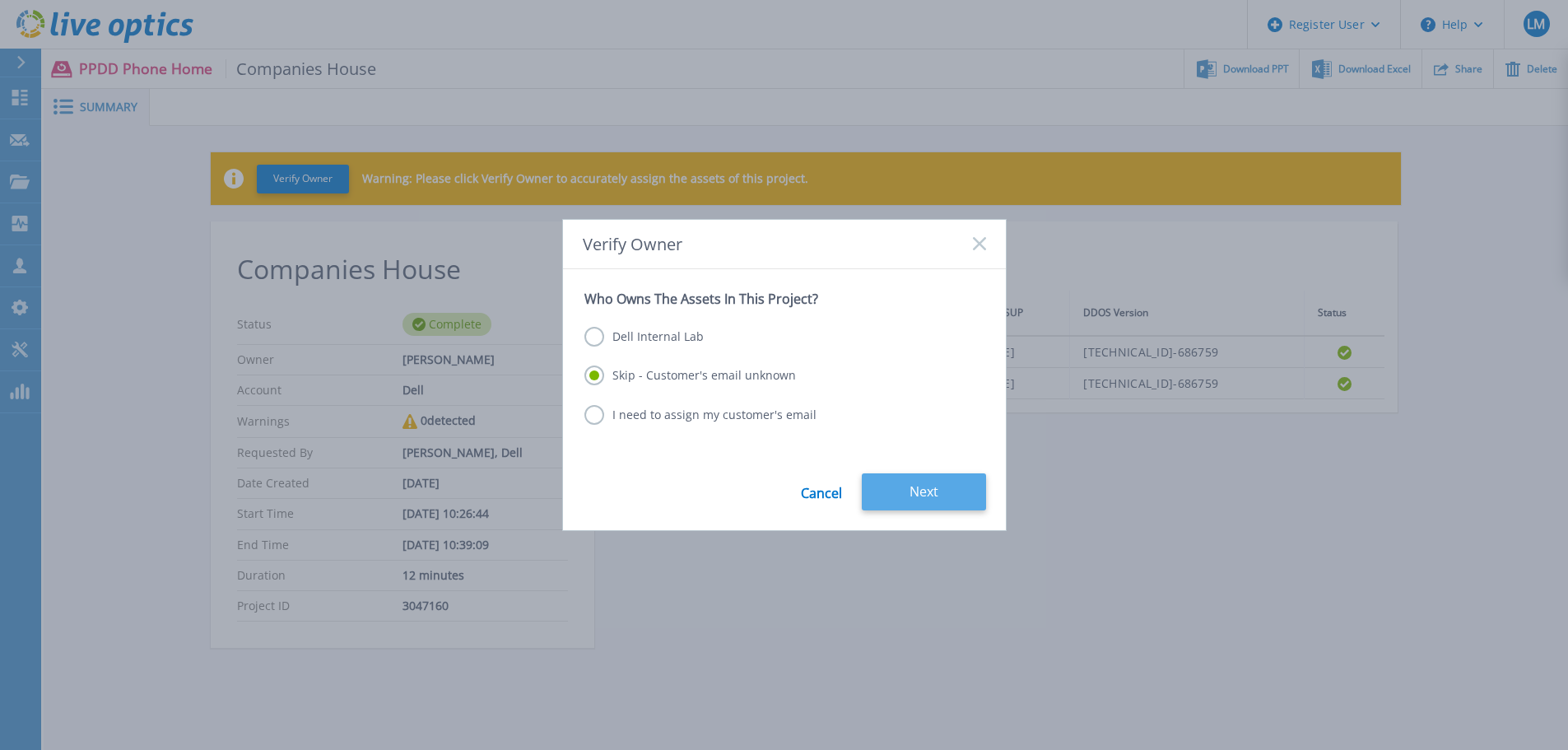
click at [961, 487] on button "Next" at bounding box center [924, 492] width 125 height 37
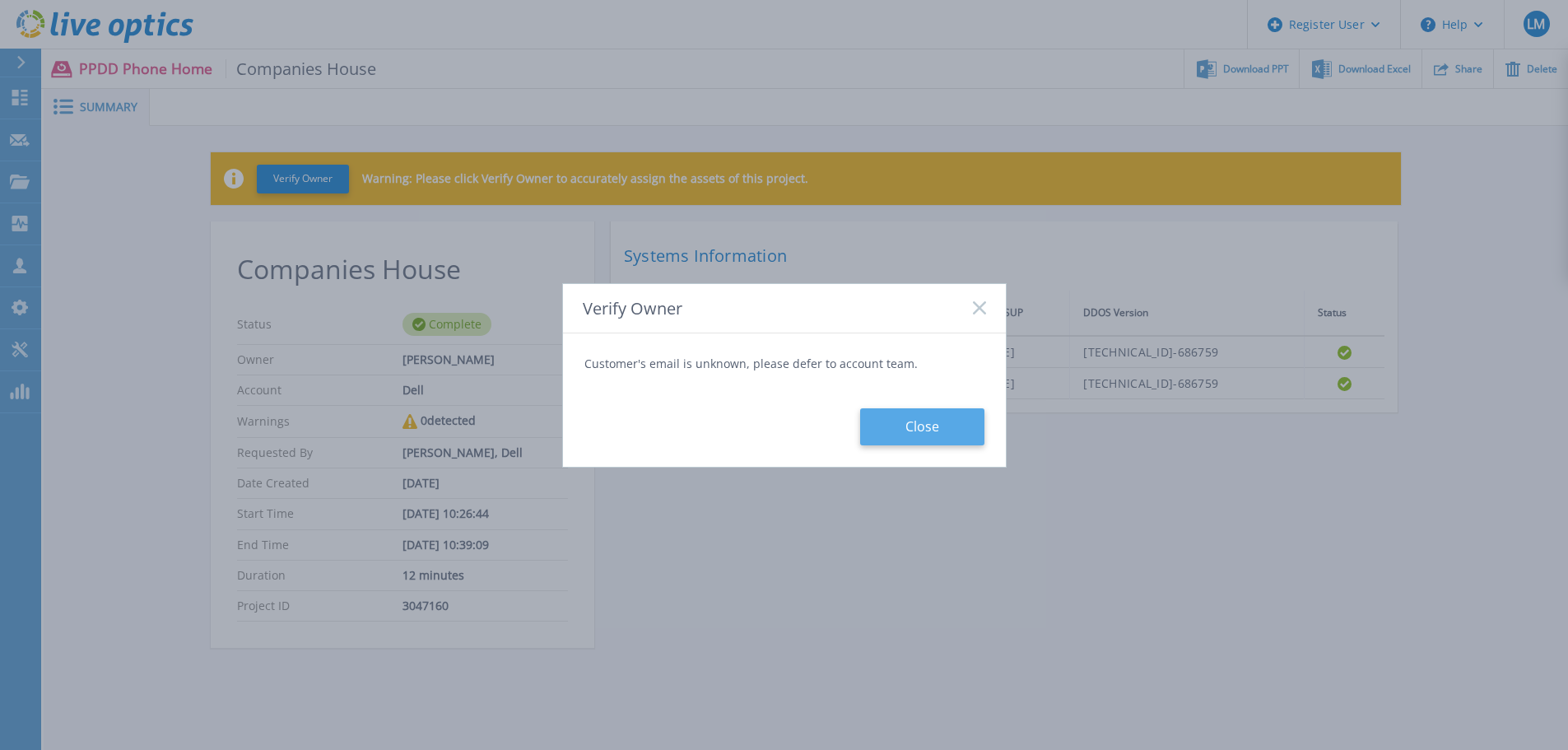
click at [906, 427] on button "Close" at bounding box center [922, 427] width 125 height 37
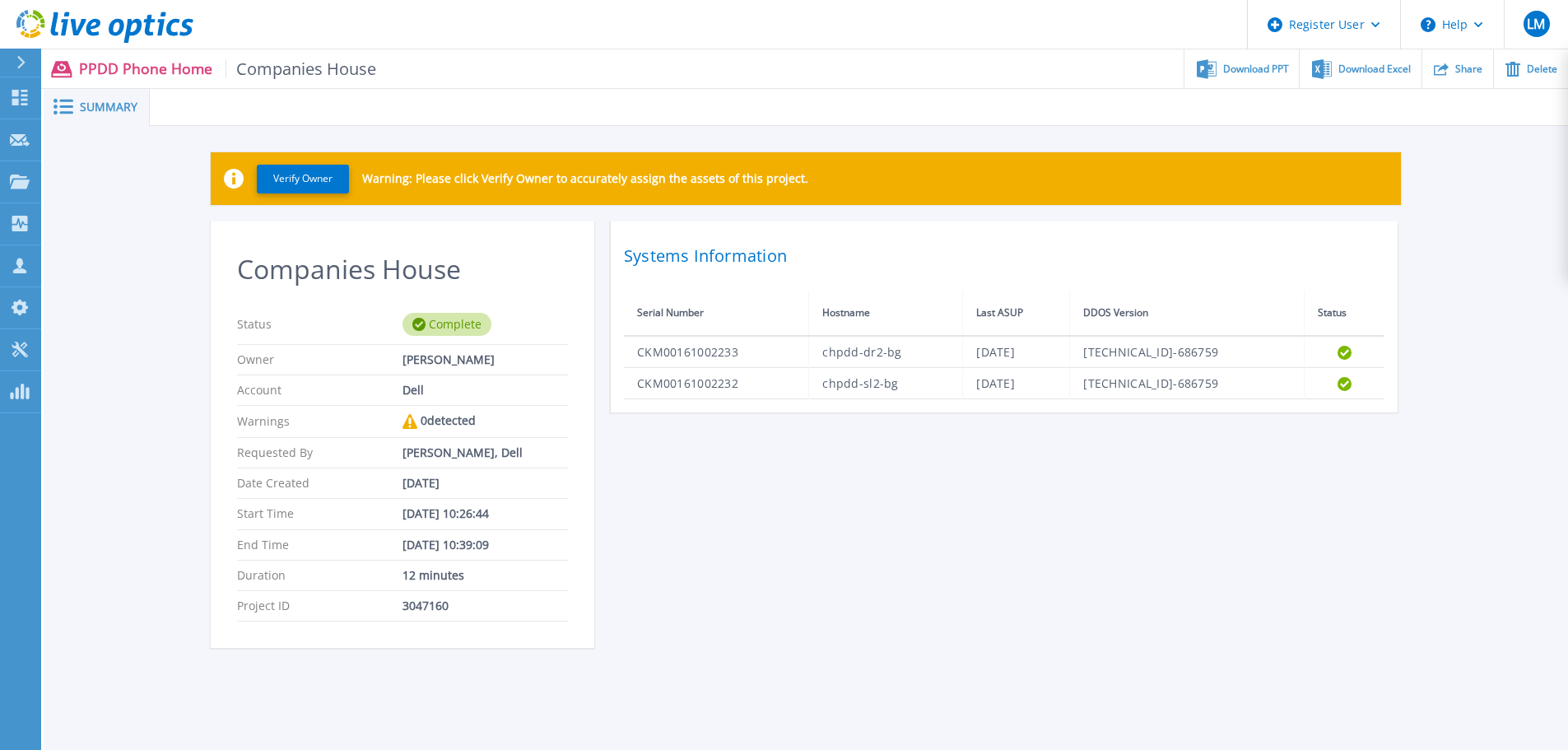
drag, startPoint x: 693, startPoint y: 264, endPoint x: 698, endPoint y: 123, distance: 141.1
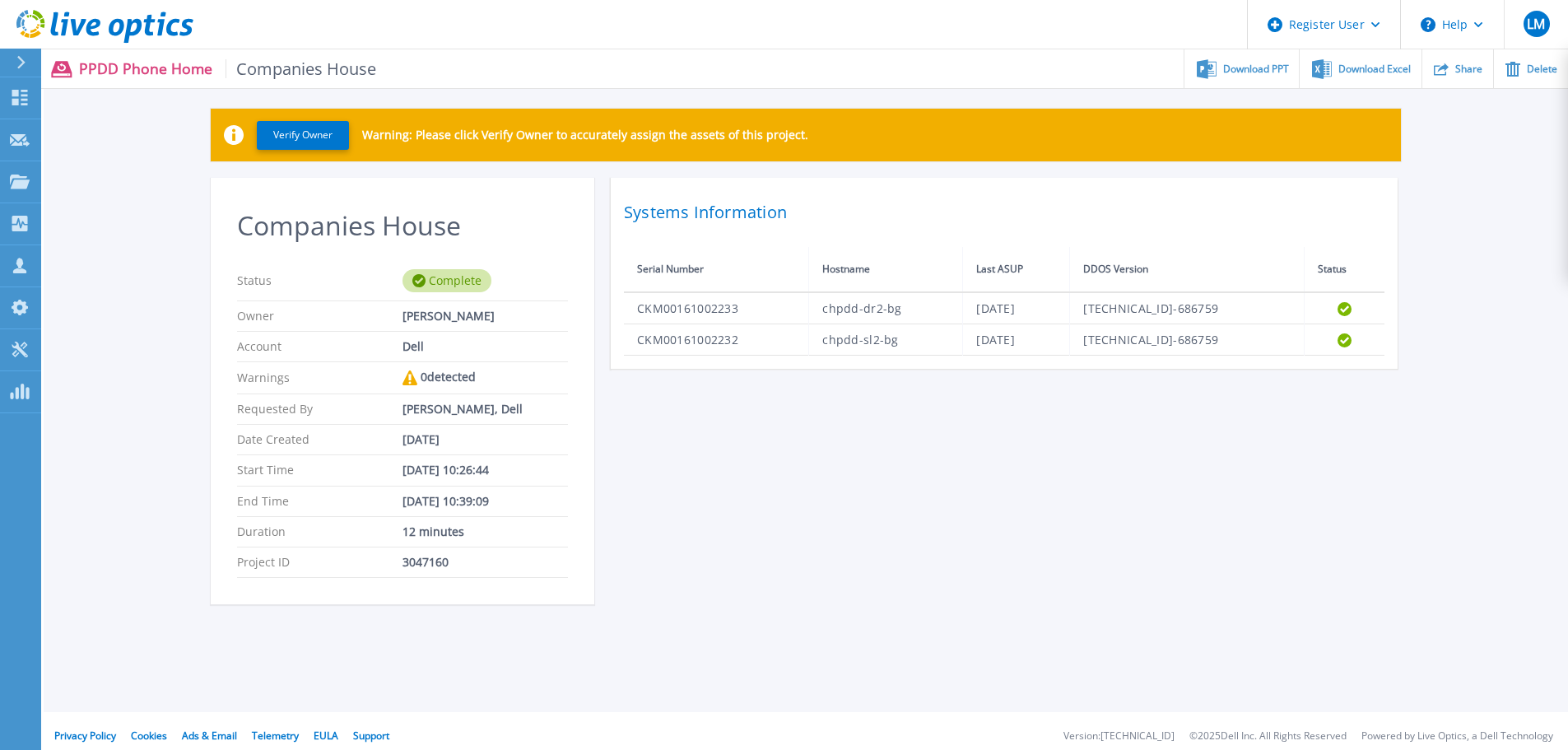
scroll to position [56, 0]
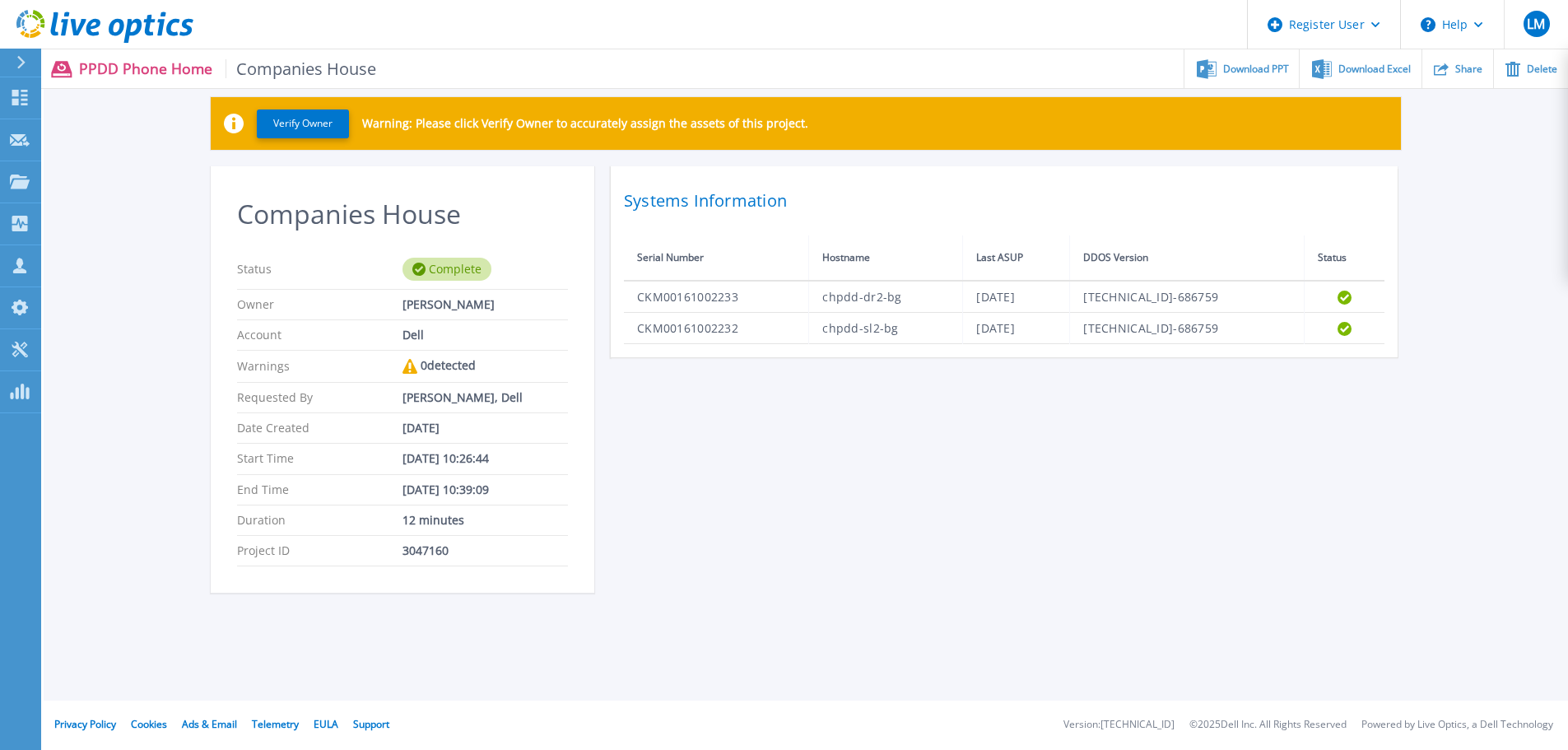
drag, startPoint x: 702, startPoint y: 160, endPoint x: 705, endPoint y: 185, distance: 25.2
click at [1264, 64] on span "Download PPT" at bounding box center [1256, 68] width 66 height 10
click at [94, 68] on p "PPDD Phone Home Companies House" at bounding box center [228, 68] width 298 height 19
click at [25, 65] on icon at bounding box center [21, 63] width 9 height 13
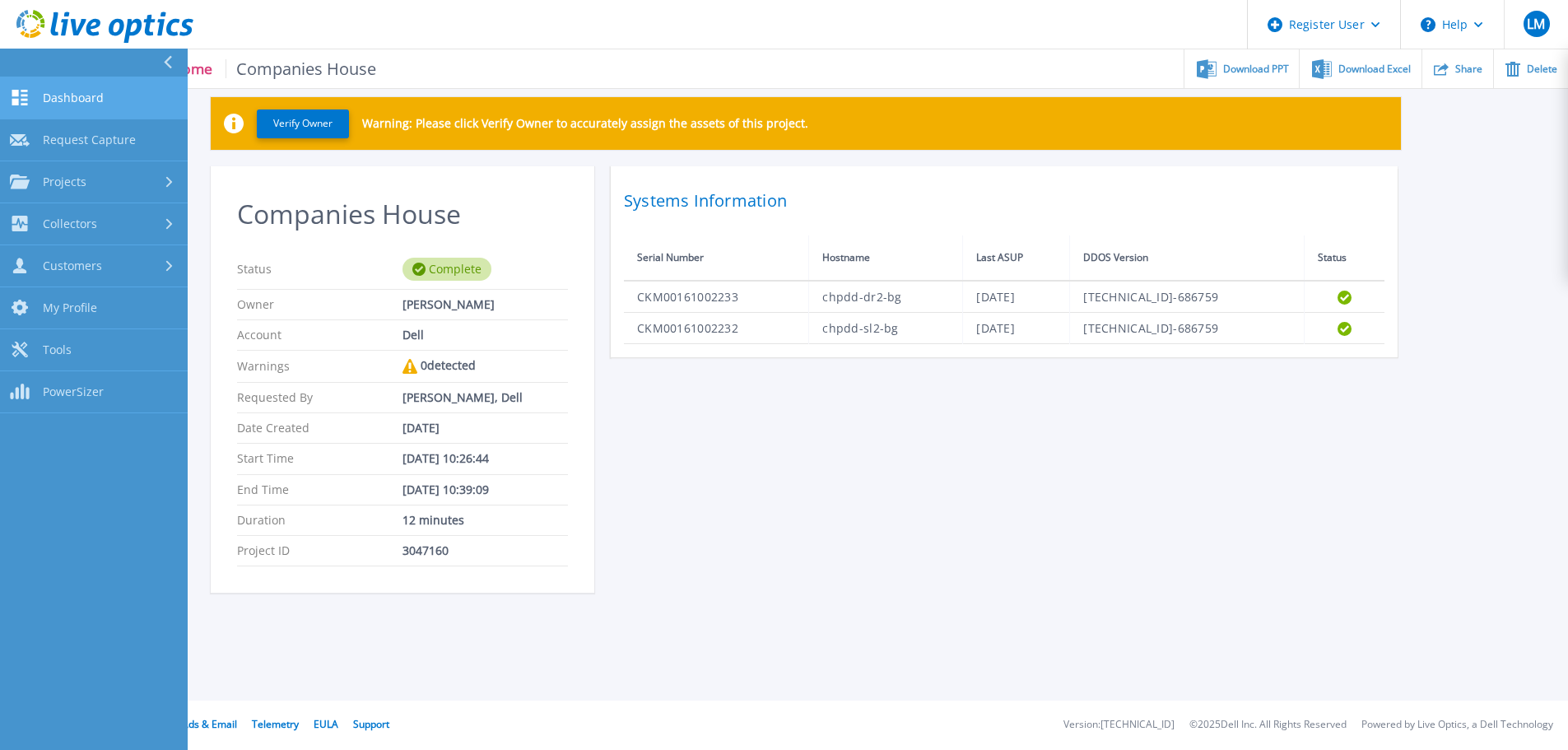
click at [34, 97] on link "Dashboard Dashboard" at bounding box center [94, 98] width 187 height 42
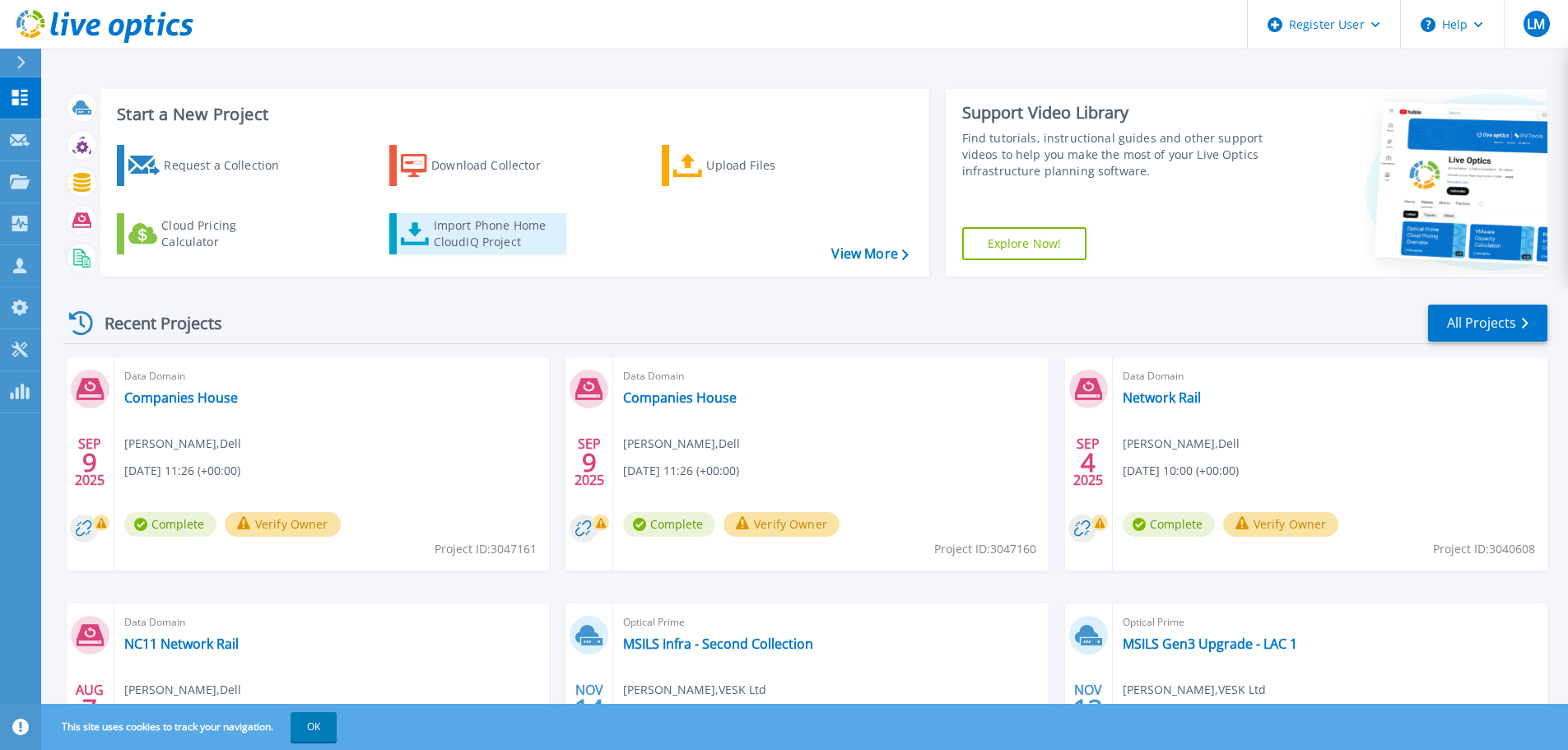
click at [507, 238] on div "Import Phone Home CloudIQ Project" at bounding box center [498, 234] width 128 height 33
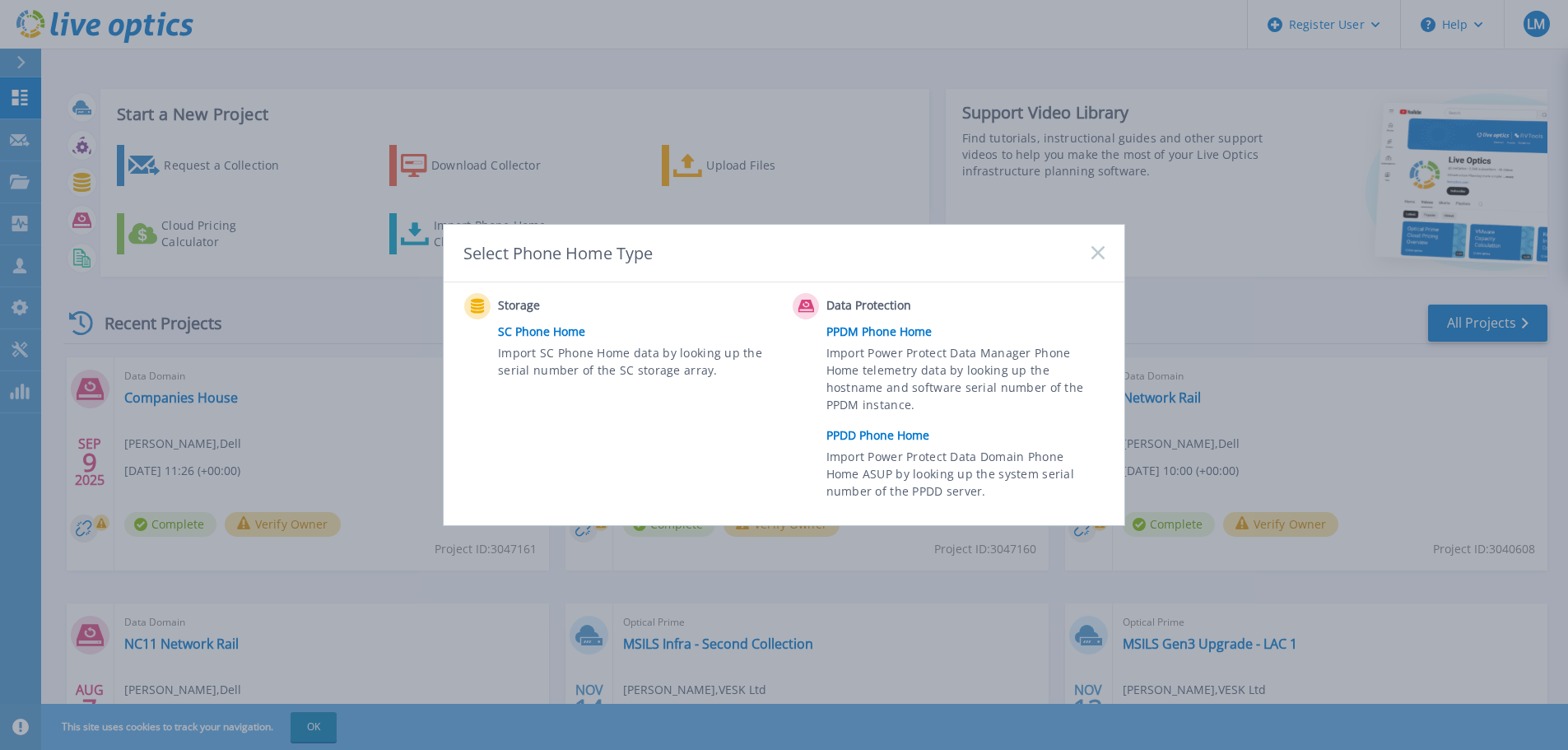
click at [912, 434] on link "PPDD Phone Home" at bounding box center [969, 435] width 287 height 25
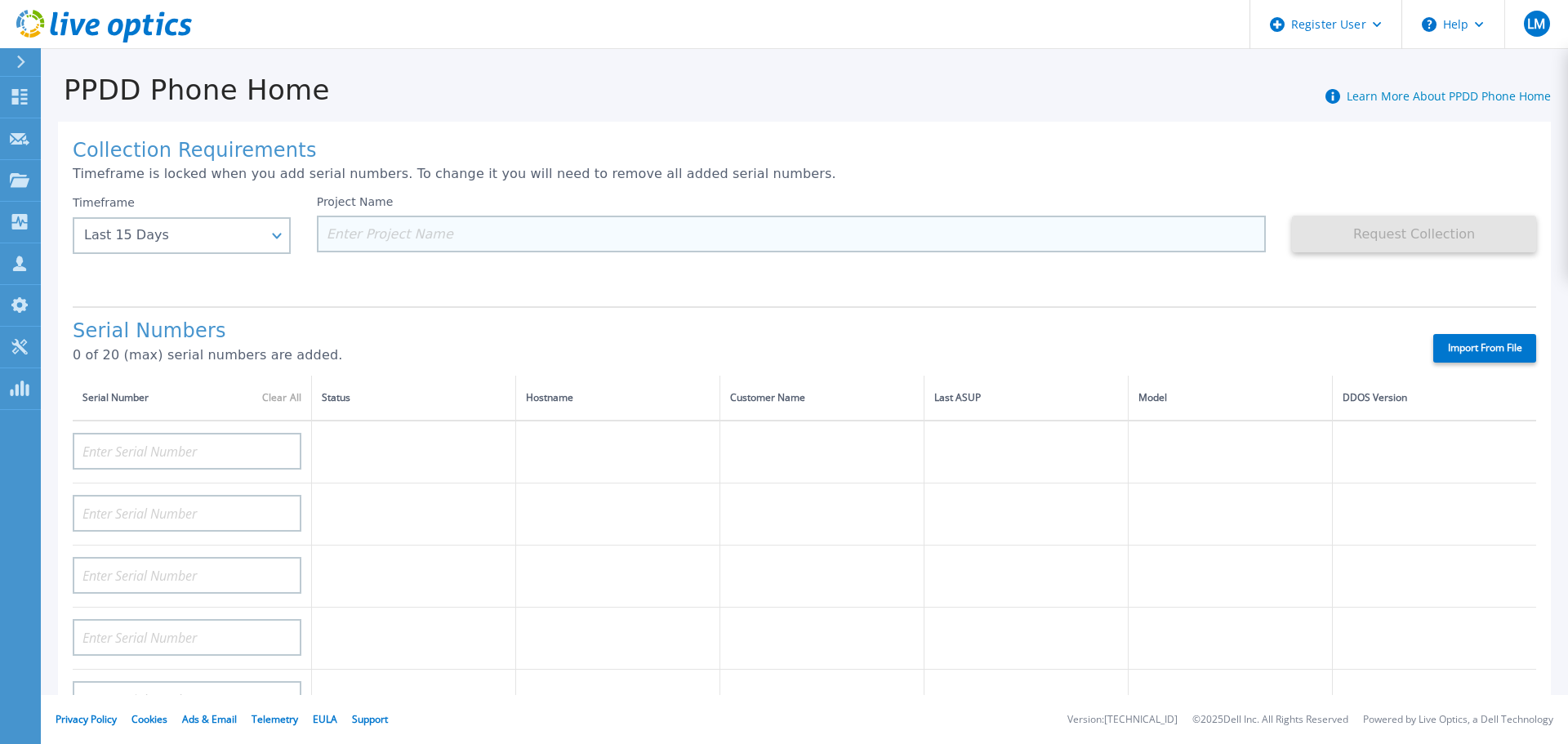
click at [547, 237] on input at bounding box center [792, 234] width 950 height 37
click at [490, 237] on input at bounding box center [792, 234] width 950 height 37
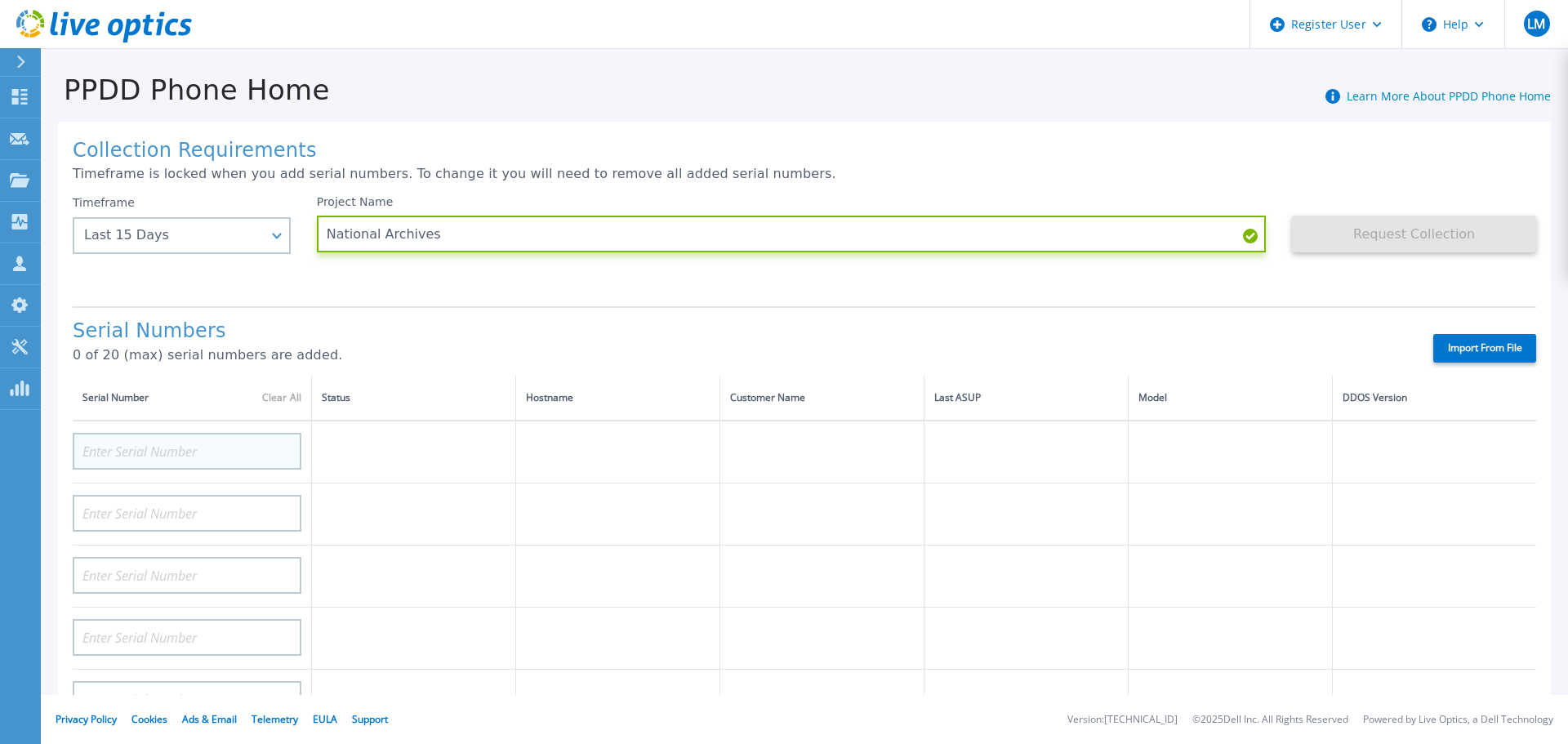
type input "National Archives"
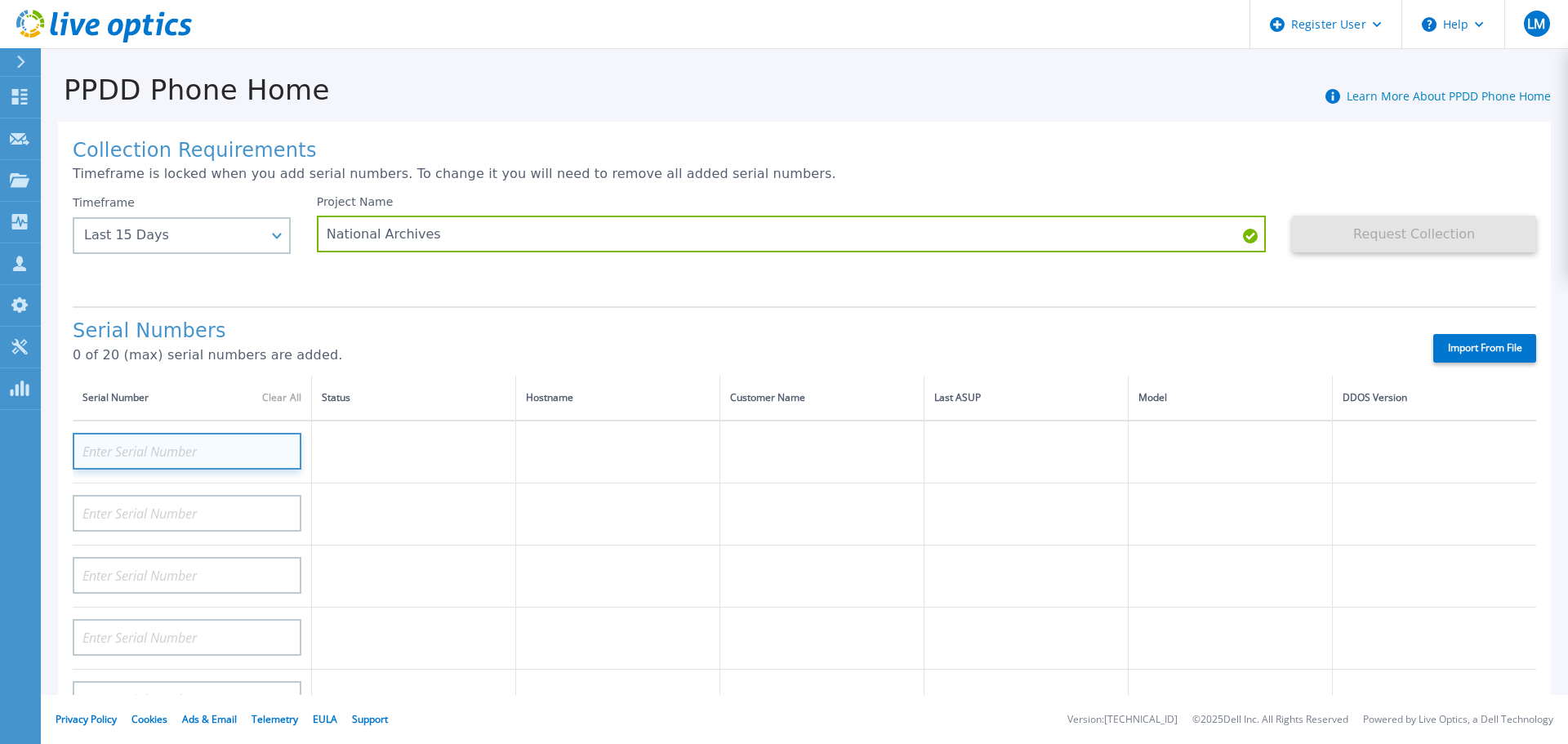
click at [259, 450] on input at bounding box center [187, 451] width 228 height 37
paste input "CKM00180702046"
type input "CKM00180702046"
click at [255, 481] on td "CKM00180702046" at bounding box center [192, 452] width 239 height 63
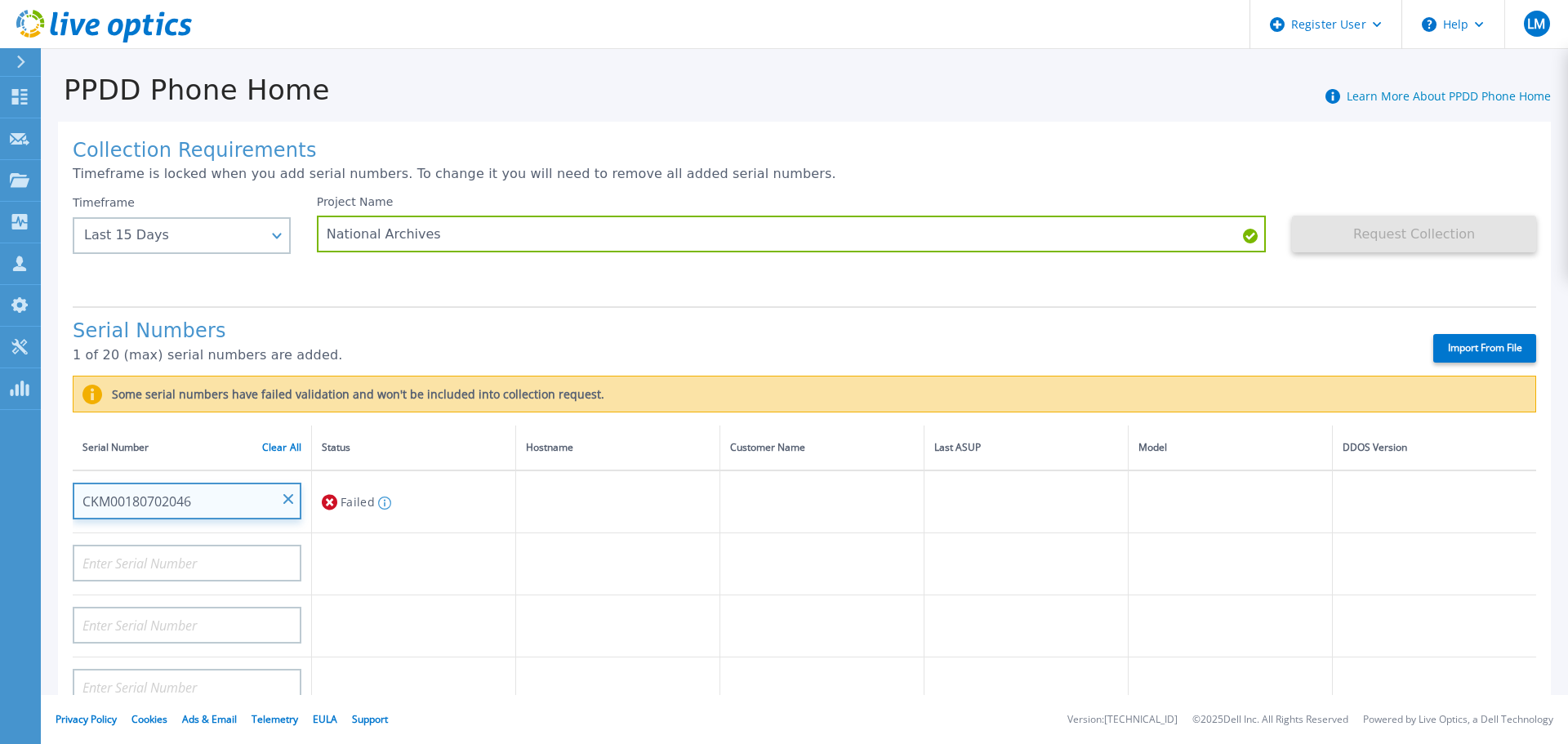
drag, startPoint x: 225, startPoint y: 496, endPoint x: 209, endPoint y: 496, distance: 16.0
click at [209, 496] on input "CKM00180702046" at bounding box center [187, 501] width 228 height 37
drag, startPoint x: 214, startPoint y: 500, endPoint x: 190, endPoint y: 500, distance: 24.0
click at [193, 500] on input "CKM00180702046" at bounding box center [187, 501] width 228 height 37
click at [153, 500] on input "CKM00180702046" at bounding box center [187, 501] width 228 height 37
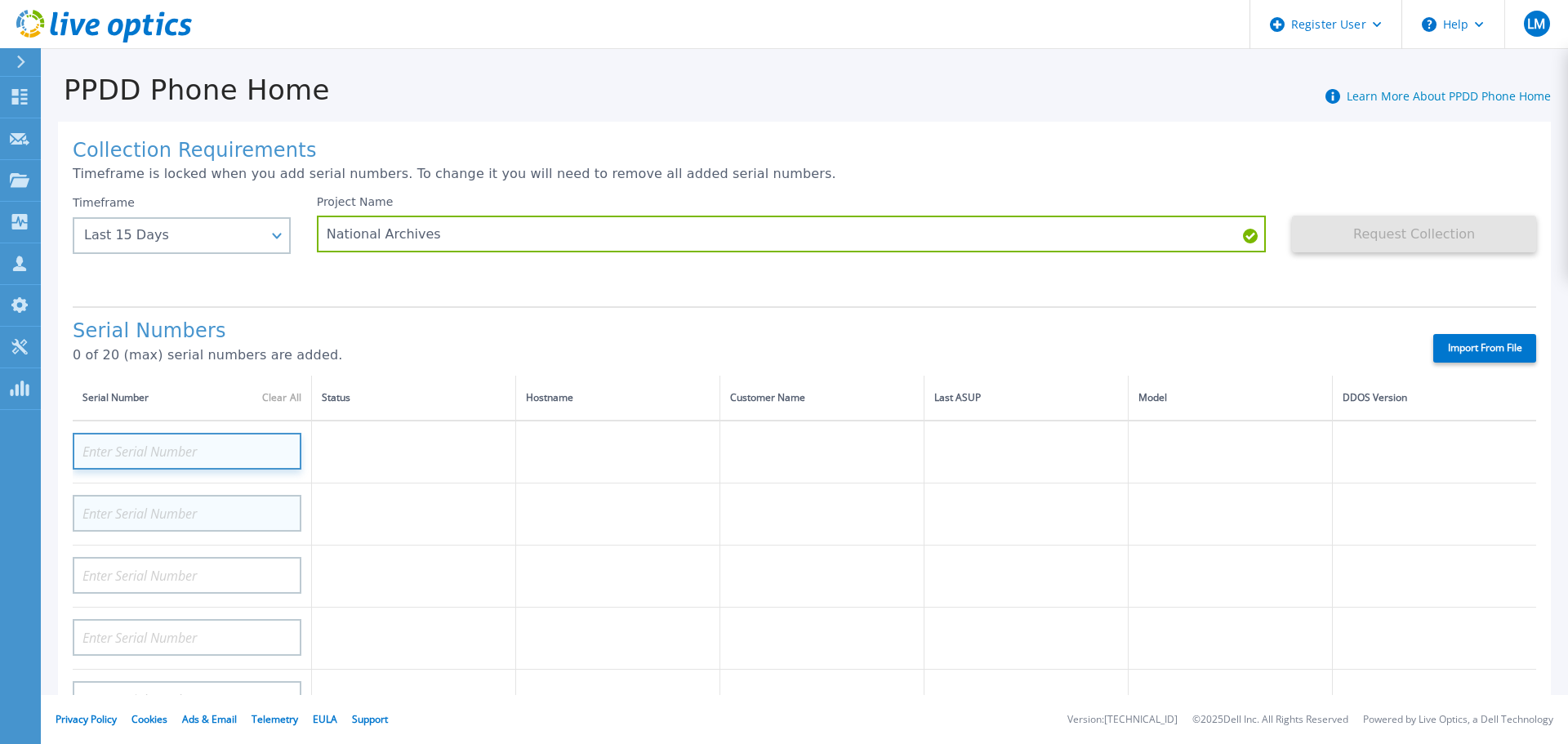
paste input "CKM00180702046"
type input "CKM00180702046"
click at [270, 481] on td "CKM00180702046" at bounding box center [192, 452] width 239 height 63
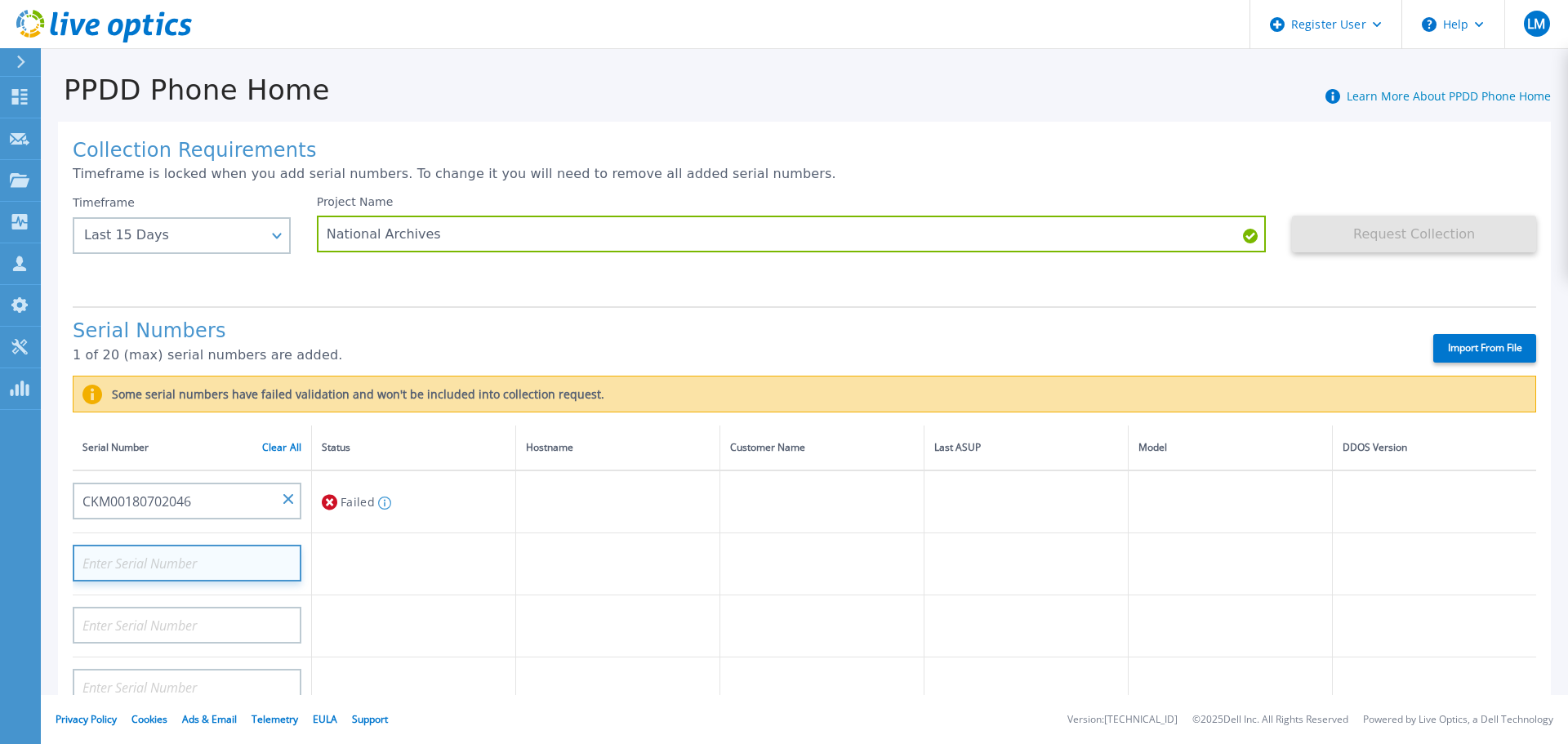
click at [208, 571] on input at bounding box center [187, 563] width 228 height 37
paste input "CKM00180702046"
type input "CKM00180702046"
